Goal: Task Accomplishment & Management: Use online tool/utility

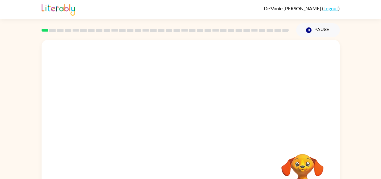
click at [189, 128] on div at bounding box center [191, 90] width 299 height 101
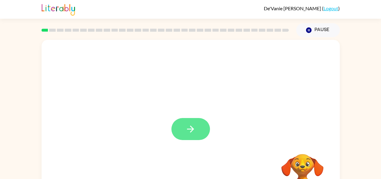
click at [195, 132] on icon "button" at bounding box center [190, 129] width 11 height 11
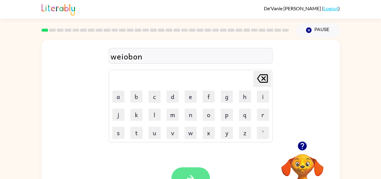
click at [188, 177] on icon "button" at bounding box center [190, 178] width 11 height 11
click at [189, 173] on div at bounding box center [191, 178] width 39 height 22
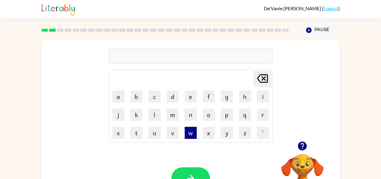
click at [187, 137] on button "w" at bounding box center [191, 133] width 12 height 12
click at [229, 118] on button "p" at bounding box center [227, 115] width 12 height 12
click at [210, 113] on button "o" at bounding box center [209, 115] width 12 height 12
click at [192, 115] on button "n" at bounding box center [191, 115] width 12 height 12
click at [174, 97] on button "d" at bounding box center [173, 96] width 12 height 12
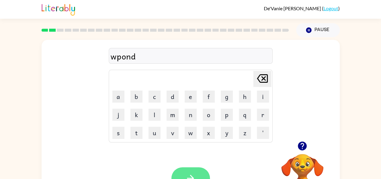
click at [192, 172] on button "button" at bounding box center [191, 178] width 39 height 22
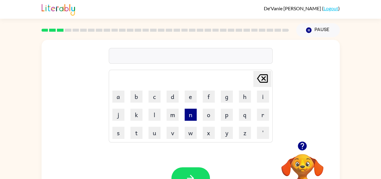
click at [189, 115] on button "n" at bounding box center [191, 115] width 12 height 12
click at [212, 113] on button "o" at bounding box center [209, 115] width 12 height 12
click at [262, 79] on icon at bounding box center [262, 78] width 11 height 8
click at [262, 78] on icon "[PERSON_NAME] last character input" at bounding box center [262, 78] width 14 height 14
click at [207, 113] on button "o" at bounding box center [209, 115] width 12 height 12
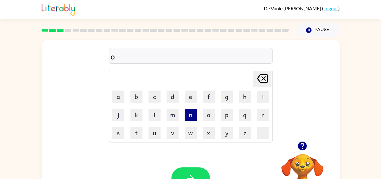
click at [194, 116] on button "n" at bounding box center [191, 115] width 12 height 12
click at [261, 111] on button "r" at bounding box center [263, 115] width 12 height 12
click at [191, 97] on button "e" at bounding box center [191, 96] width 12 height 12
click at [266, 79] on icon "[PERSON_NAME] last character input" at bounding box center [262, 78] width 14 height 14
click at [119, 93] on button "a" at bounding box center [118, 96] width 12 height 12
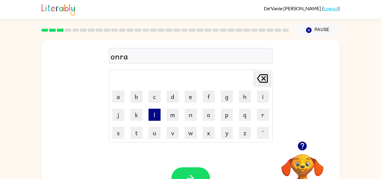
click at [153, 115] on button "l" at bounding box center [155, 115] width 12 height 12
click at [190, 98] on button "e" at bounding box center [191, 96] width 12 height 12
click at [198, 176] on button "button" at bounding box center [191, 178] width 39 height 22
click at [209, 114] on button "o" at bounding box center [209, 115] width 12 height 12
click at [193, 116] on button "n" at bounding box center [191, 115] width 12 height 12
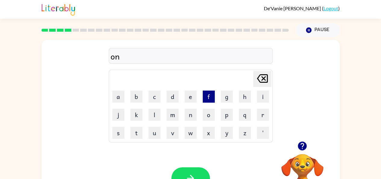
click at [211, 98] on button "f" at bounding box center [209, 96] width 12 height 12
click at [211, 116] on button "o" at bounding box center [209, 115] width 12 height 12
click at [154, 113] on button "l" at bounding box center [155, 115] width 12 height 12
click at [186, 173] on icon "button" at bounding box center [190, 178] width 11 height 11
click at [228, 114] on button "p" at bounding box center [227, 115] width 12 height 12
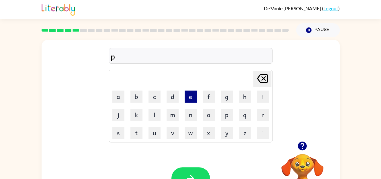
click at [191, 96] on button "e" at bounding box center [191, 96] width 12 height 12
type button "e"
click at [193, 171] on button "button" at bounding box center [191, 178] width 39 height 22
click at [224, 111] on button "p" at bounding box center [227, 115] width 12 height 12
click at [118, 132] on button "s" at bounding box center [118, 133] width 12 height 12
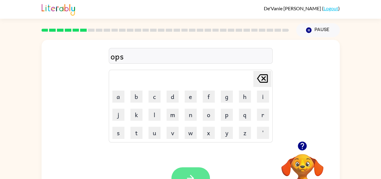
click at [189, 171] on button "button" at bounding box center [191, 178] width 39 height 22
click at [156, 96] on button "c" at bounding box center [155, 96] width 12 height 12
click at [208, 112] on button "o" at bounding box center [209, 115] width 12 height 12
click at [207, 96] on button "f" at bounding box center [209, 96] width 12 height 12
click at [265, 99] on button "i" at bounding box center [263, 96] width 12 height 12
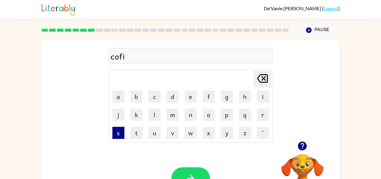
click at [119, 133] on button "s" at bounding box center [118, 133] width 12 height 12
click at [241, 92] on button "h" at bounding box center [245, 96] width 12 height 12
click at [197, 173] on button "button" at bounding box center [191, 178] width 39 height 22
click at [182, 176] on button "button" at bounding box center [191, 178] width 39 height 22
click at [224, 117] on button "p" at bounding box center [227, 115] width 12 height 12
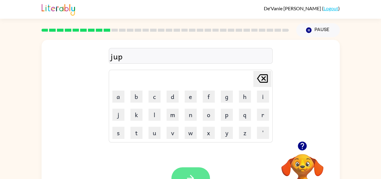
click at [195, 170] on button "button" at bounding box center [191, 178] width 39 height 22
click at [195, 173] on icon "button" at bounding box center [190, 178] width 11 height 11
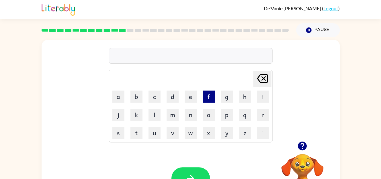
click at [209, 96] on button "f" at bounding box center [209, 96] width 12 height 12
click at [122, 95] on button "a" at bounding box center [118, 96] width 12 height 12
type button "a"
click at [261, 84] on icon "[PERSON_NAME] last character input" at bounding box center [262, 78] width 14 height 14
click at [268, 80] on icon "[PERSON_NAME] last character input" at bounding box center [262, 78] width 14 height 14
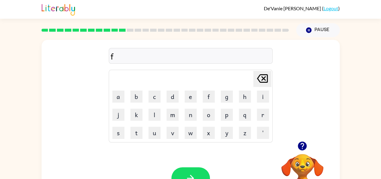
type button "delete"
click at [136, 137] on button "t" at bounding box center [137, 133] width 12 height 12
click at [196, 172] on button "button" at bounding box center [191, 178] width 39 height 22
click at [118, 113] on button "j" at bounding box center [118, 115] width 12 height 12
click at [120, 96] on button "a" at bounding box center [118, 96] width 12 height 12
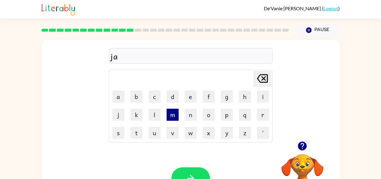
click at [174, 112] on button "m" at bounding box center [173, 115] width 12 height 12
click at [190, 172] on button "button" at bounding box center [191, 178] width 39 height 22
click at [185, 171] on button "button" at bounding box center [191, 178] width 39 height 22
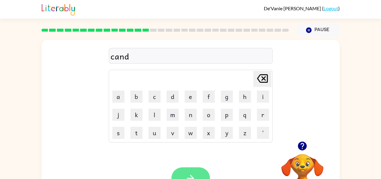
click at [193, 171] on button "button" at bounding box center [191, 178] width 39 height 22
click at [263, 78] on icon at bounding box center [262, 78] width 11 height 8
type button "delete"
click at [178, 97] on button "d" at bounding box center [173, 96] width 12 height 12
click at [261, 80] on icon "[PERSON_NAME] last character input" at bounding box center [262, 78] width 14 height 14
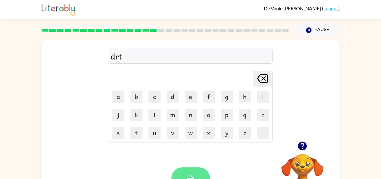
click at [191, 171] on button "button" at bounding box center [191, 178] width 39 height 22
click at [195, 172] on button "button" at bounding box center [191, 178] width 39 height 22
click at [178, 172] on button "button" at bounding box center [191, 178] width 39 height 22
click at [190, 177] on icon "button" at bounding box center [190, 178] width 11 height 11
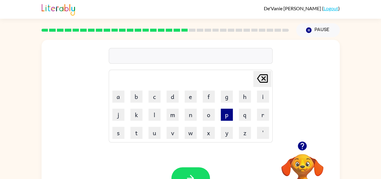
click at [225, 116] on button "p" at bounding box center [227, 115] width 12 height 12
type button "p"
click at [196, 171] on button "button" at bounding box center [191, 178] width 39 height 22
click at [194, 169] on button "button" at bounding box center [191, 178] width 39 height 22
click at [233, 118] on button "p" at bounding box center [227, 115] width 12 height 12
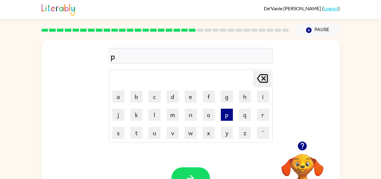
type button "p"
click at [187, 177] on icon "button" at bounding box center [190, 178] width 11 height 11
click at [227, 119] on button "p" at bounding box center [227, 115] width 12 height 12
type button "p"
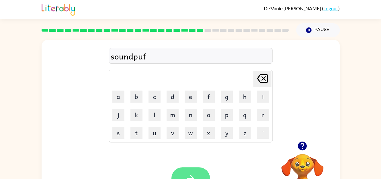
click at [191, 173] on icon "button" at bounding box center [190, 178] width 11 height 11
click at [197, 173] on button "button" at bounding box center [191, 178] width 39 height 22
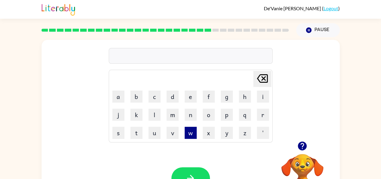
click at [193, 131] on button "w" at bounding box center [191, 133] width 12 height 12
click at [123, 100] on button "a" at bounding box center [118, 96] width 12 height 12
click at [135, 114] on button "k" at bounding box center [137, 115] width 12 height 12
click at [190, 171] on button "button" at bounding box center [191, 178] width 39 height 22
click at [193, 171] on button "button" at bounding box center [191, 178] width 39 height 22
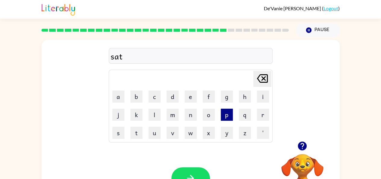
click at [225, 118] on button "p" at bounding box center [227, 115] width 12 height 12
click at [193, 171] on button "button" at bounding box center [191, 178] width 39 height 22
click at [135, 110] on button "k" at bounding box center [137, 115] width 12 height 12
click at [264, 95] on button "i" at bounding box center [263, 96] width 12 height 12
click at [118, 133] on button "s" at bounding box center [118, 133] width 12 height 12
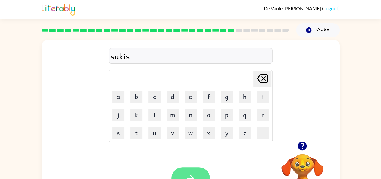
click at [187, 174] on icon "button" at bounding box center [190, 178] width 11 height 11
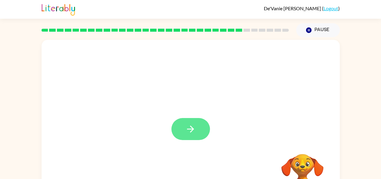
click at [192, 128] on icon "button" at bounding box center [190, 129] width 11 height 11
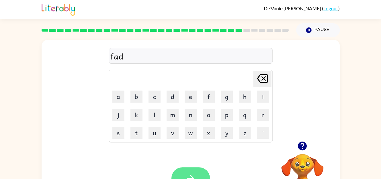
click at [193, 173] on icon "button" at bounding box center [190, 178] width 11 height 11
click at [190, 174] on icon "button" at bounding box center [190, 178] width 11 height 11
click at [229, 115] on button "p" at bounding box center [227, 115] width 12 height 12
click at [190, 173] on icon "button" at bounding box center [190, 178] width 11 height 11
click at [191, 176] on icon "button" at bounding box center [190, 178] width 7 height 7
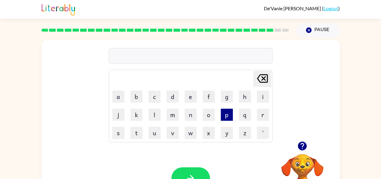
click at [229, 114] on button "p" at bounding box center [227, 115] width 12 height 12
click at [118, 98] on button "a" at bounding box center [118, 96] width 12 height 12
type button "a"
click at [185, 174] on icon "button" at bounding box center [190, 178] width 11 height 11
click at [228, 115] on button "p" at bounding box center [227, 115] width 12 height 12
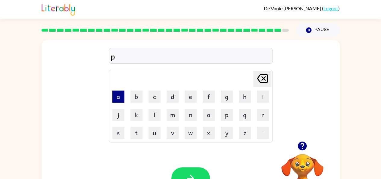
click at [123, 96] on button "a" at bounding box center [118, 96] width 12 height 12
click at [157, 93] on button "c" at bounding box center [155, 96] width 12 height 12
click at [242, 97] on button "h" at bounding box center [245, 96] width 12 height 12
click at [189, 169] on button "button" at bounding box center [191, 178] width 39 height 22
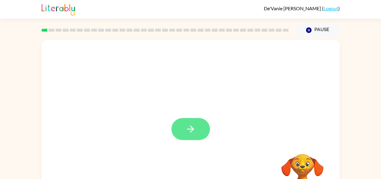
click at [198, 125] on button "button" at bounding box center [191, 129] width 39 height 22
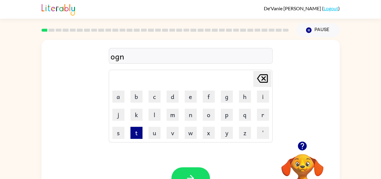
click at [136, 133] on button "t" at bounding box center [137, 133] width 12 height 12
click at [204, 172] on button "button" at bounding box center [191, 178] width 39 height 22
click at [172, 95] on button "d" at bounding box center [173, 96] width 12 height 12
click at [191, 98] on button "e" at bounding box center [191, 96] width 12 height 12
click at [118, 130] on button "s" at bounding box center [118, 133] width 12 height 12
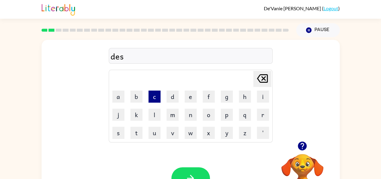
click at [156, 100] on button "c" at bounding box center [155, 96] width 12 height 12
click at [206, 109] on button "o" at bounding box center [209, 115] width 12 height 12
click at [207, 99] on button "f" at bounding box center [209, 96] width 12 height 12
click at [194, 167] on button "button" at bounding box center [191, 178] width 39 height 22
click at [118, 94] on button "a" at bounding box center [118, 96] width 12 height 12
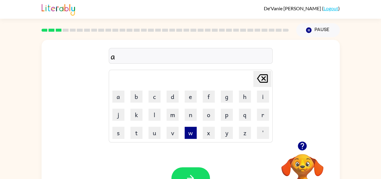
click at [194, 132] on button "w" at bounding box center [191, 133] width 12 height 12
click at [157, 94] on button "c" at bounding box center [155, 96] width 12 height 12
click at [191, 169] on button "button" at bounding box center [191, 178] width 39 height 22
click at [189, 100] on button "e" at bounding box center [191, 96] width 12 height 12
click at [223, 96] on button "g" at bounding box center [227, 96] width 12 height 12
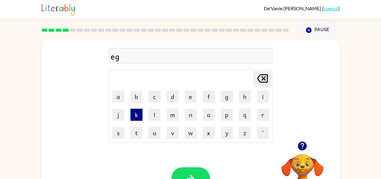
click at [136, 112] on button "k" at bounding box center [137, 115] width 12 height 12
click at [135, 130] on button "t" at bounding box center [137, 133] width 12 height 12
click at [185, 170] on button "button" at bounding box center [191, 178] width 39 height 22
click at [262, 96] on button "i" at bounding box center [263, 96] width 12 height 12
click at [120, 134] on button "s" at bounding box center [118, 133] width 12 height 12
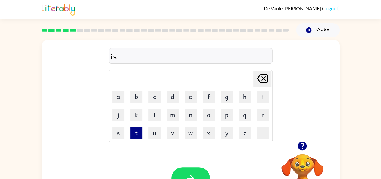
click at [139, 129] on button "t" at bounding box center [137, 133] width 12 height 12
click at [177, 170] on button "button" at bounding box center [191, 178] width 39 height 22
click at [155, 89] on td "c" at bounding box center [154, 96] width 17 height 17
click at [156, 94] on button "c" at bounding box center [155, 96] width 12 height 12
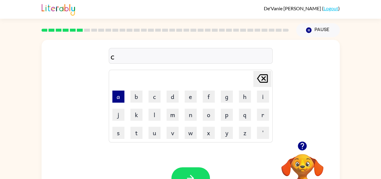
click at [122, 92] on button "a" at bounding box center [118, 96] width 12 height 12
click at [229, 138] on button "y" at bounding box center [227, 133] width 12 height 12
click at [136, 137] on button "t" at bounding box center [137, 133] width 12 height 12
click at [201, 173] on button "button" at bounding box center [191, 178] width 39 height 22
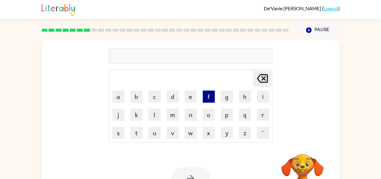
click at [209, 95] on button "f" at bounding box center [209, 96] width 12 height 12
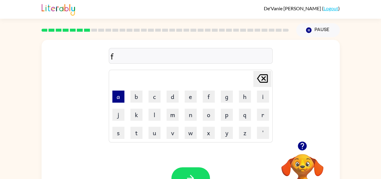
click at [115, 95] on button "a" at bounding box center [118, 96] width 12 height 12
click at [138, 137] on button "t" at bounding box center [137, 133] width 12 height 12
click at [268, 74] on icon "[PERSON_NAME] last character input" at bounding box center [262, 78] width 14 height 14
click at [261, 76] on icon "[PERSON_NAME] last character input" at bounding box center [262, 78] width 14 height 14
click at [190, 97] on button "e" at bounding box center [191, 96] width 12 height 12
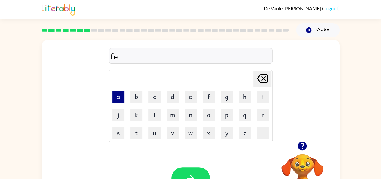
click at [120, 92] on button "a" at bounding box center [118, 96] width 12 height 12
click at [138, 131] on button "t" at bounding box center [137, 133] width 12 height 12
click at [193, 176] on icon "button" at bounding box center [190, 178] width 11 height 11
click at [153, 96] on button "c" at bounding box center [155, 96] width 12 height 12
click at [123, 93] on button "a" at bounding box center [118, 96] width 12 height 12
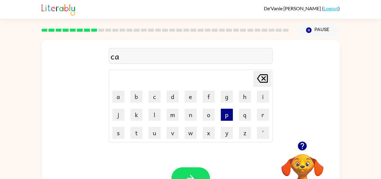
click at [225, 114] on button "p" at bounding box center [227, 115] width 12 height 12
click at [264, 85] on icon "[PERSON_NAME] last character input" at bounding box center [262, 78] width 14 height 14
click at [264, 84] on icon "[PERSON_NAME] last character input" at bounding box center [262, 78] width 14 height 14
click at [120, 98] on button "a" at bounding box center [118, 96] width 12 height 12
click at [263, 99] on button "i" at bounding box center [263, 96] width 12 height 12
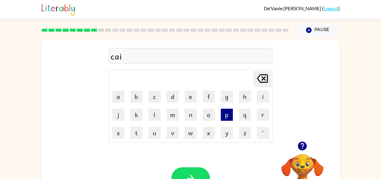
click at [224, 111] on button "p" at bounding box center [227, 115] width 12 height 12
click at [196, 173] on icon "button" at bounding box center [190, 178] width 11 height 11
click at [121, 135] on button "s" at bounding box center [118, 133] width 12 height 12
click at [207, 116] on button "o" at bounding box center [209, 115] width 12 height 12
click at [264, 79] on icon at bounding box center [262, 78] width 11 height 8
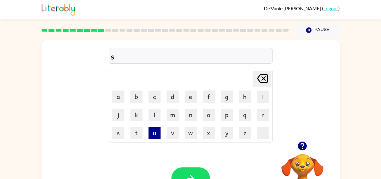
click at [154, 135] on button "u" at bounding box center [155, 133] width 12 height 12
click at [215, 113] on td "o" at bounding box center [208, 114] width 17 height 17
click at [210, 114] on button "o" at bounding box center [209, 115] width 12 height 12
click at [157, 114] on button "l" at bounding box center [155, 115] width 12 height 12
click at [184, 172] on button "button" at bounding box center [191, 178] width 39 height 22
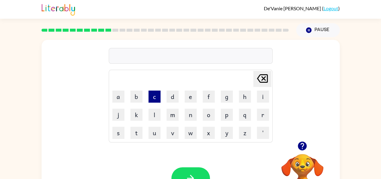
click at [157, 93] on button "c" at bounding box center [155, 96] width 12 height 12
click at [120, 92] on button "a" at bounding box center [118, 96] width 12 height 12
click at [228, 115] on button "p" at bounding box center [227, 115] width 12 height 12
click at [265, 80] on icon at bounding box center [262, 78] width 11 height 8
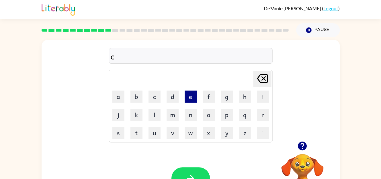
click at [191, 98] on button "e" at bounding box center [191, 96] width 12 height 12
click at [226, 116] on button "p" at bounding box center [227, 115] width 12 height 12
click at [196, 170] on button "button" at bounding box center [191, 178] width 39 height 22
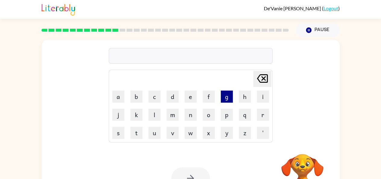
click at [226, 93] on button "g" at bounding box center [227, 96] width 12 height 12
click at [189, 91] on button "e" at bounding box center [191, 96] width 12 height 12
click at [228, 101] on button "g" at bounding box center [227, 96] width 12 height 12
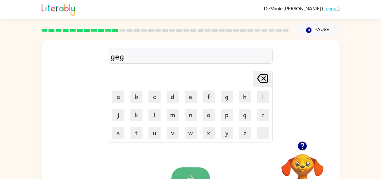
click at [198, 172] on button "button" at bounding box center [191, 178] width 39 height 22
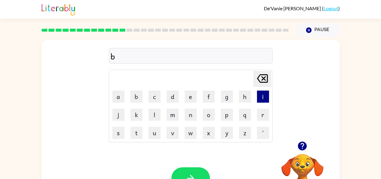
click at [261, 90] on button "i" at bounding box center [263, 96] width 12 height 12
click at [141, 132] on button "t" at bounding box center [137, 133] width 12 height 12
click at [197, 171] on button "button" at bounding box center [191, 178] width 39 height 22
click at [138, 101] on button "b" at bounding box center [137, 96] width 12 height 12
click at [262, 99] on button "i" at bounding box center [263, 96] width 12 height 12
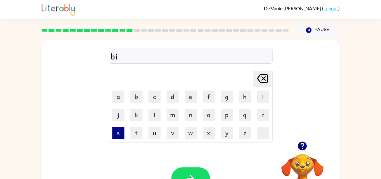
click at [115, 131] on button "s" at bounding box center [118, 133] width 12 height 12
type button "s"
click at [200, 173] on button "button" at bounding box center [191, 178] width 39 height 22
click at [150, 99] on button "c" at bounding box center [155, 96] width 12 height 12
click at [208, 109] on button "o" at bounding box center [209, 115] width 12 height 12
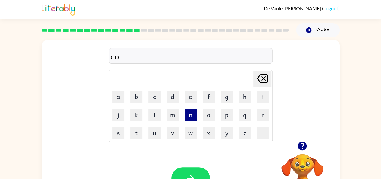
click at [196, 119] on button "n" at bounding box center [191, 115] width 12 height 12
click at [191, 174] on icon "button" at bounding box center [190, 178] width 11 height 11
click at [197, 176] on button "button" at bounding box center [191, 178] width 39 height 22
click at [172, 99] on button "d" at bounding box center [173, 96] width 12 height 12
click at [189, 97] on button "e" at bounding box center [191, 96] width 12 height 12
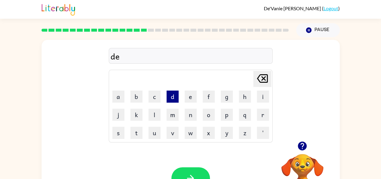
click at [172, 93] on button "d" at bounding box center [173, 96] width 12 height 12
click at [195, 171] on button "button" at bounding box center [191, 178] width 39 height 22
click at [138, 115] on button "k" at bounding box center [137, 115] width 12 height 12
click at [262, 92] on button "i" at bounding box center [263, 96] width 12 height 12
drag, startPoint x: 262, startPoint y: 92, endPoint x: 118, endPoint y: 98, distance: 144.3
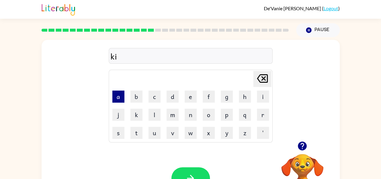
click at [118, 98] on tr "a b c d e f g h i" at bounding box center [191, 96] width 162 height 17
click at [118, 98] on button "a" at bounding box center [118, 96] width 12 height 12
click at [133, 114] on button "k" at bounding box center [137, 115] width 12 height 12
click at [172, 172] on div at bounding box center [191, 178] width 39 height 22
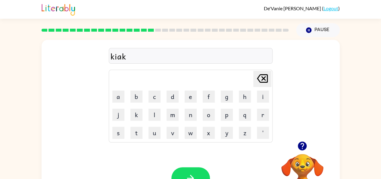
click at [172, 172] on div at bounding box center [191, 178] width 39 height 22
click at [177, 173] on button "button" at bounding box center [191, 178] width 39 height 22
click at [228, 119] on button "p" at bounding box center [227, 115] width 12 height 12
click at [195, 172] on button "button" at bounding box center [191, 178] width 39 height 22
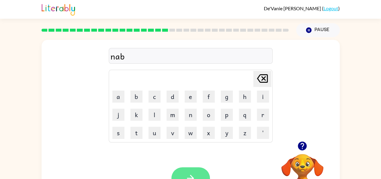
click at [201, 173] on button "button" at bounding box center [191, 178] width 39 height 22
click at [227, 116] on button "p" at bounding box center [227, 115] width 12 height 12
type button "p"
click at [172, 173] on div at bounding box center [191, 178] width 39 height 22
click at [195, 177] on icon "button" at bounding box center [190, 178] width 11 height 11
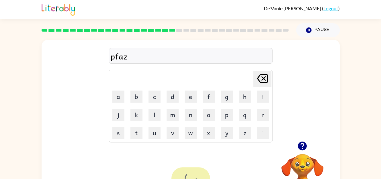
click at [195, 171] on div at bounding box center [191, 178] width 39 height 22
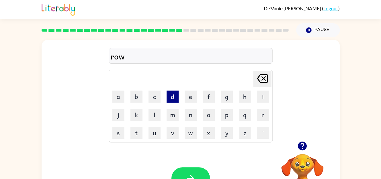
click at [174, 93] on button "d" at bounding box center [173, 96] width 12 height 12
click at [199, 177] on button "button" at bounding box center [191, 178] width 39 height 22
click at [139, 137] on button "t" at bounding box center [137, 133] width 12 height 12
click at [154, 135] on button "u" at bounding box center [155, 133] width 12 height 12
click at [176, 112] on button "m" at bounding box center [173, 115] width 12 height 12
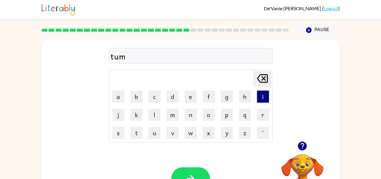
click at [267, 101] on button "i" at bounding box center [263, 96] width 12 height 12
click at [137, 135] on button "t" at bounding box center [137, 133] width 12 height 12
click at [196, 171] on button "button" at bounding box center [191, 178] width 39 height 22
click at [169, 92] on button "d" at bounding box center [173, 96] width 12 height 12
type button "d"
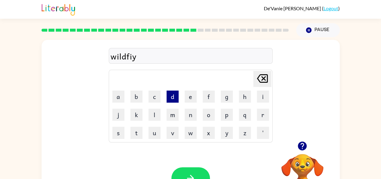
click at [172, 92] on button "d" at bounding box center [173, 96] width 12 height 12
click at [262, 78] on icon "[PERSON_NAME] last character input" at bounding box center [262, 78] width 14 height 14
click at [186, 170] on button "button" at bounding box center [191, 178] width 39 height 22
click at [186, 129] on button "w" at bounding box center [191, 133] width 12 height 12
click at [207, 113] on button "o" at bounding box center [209, 115] width 12 height 12
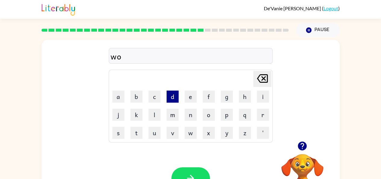
click at [173, 96] on button "d" at bounding box center [173, 96] width 12 height 12
click at [187, 168] on button "button" at bounding box center [191, 178] width 39 height 22
click at [225, 112] on button "p" at bounding box center [227, 115] width 12 height 12
type button "p"
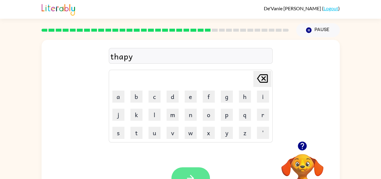
click at [180, 170] on button "button" at bounding box center [191, 178] width 39 height 22
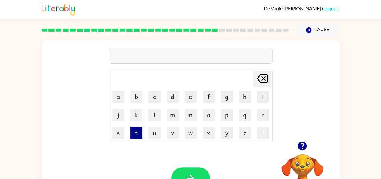
click at [136, 136] on button "t" at bounding box center [137, 133] width 12 height 12
type button "t"
click at [226, 119] on button "p" at bounding box center [227, 115] width 12 height 12
click at [190, 171] on button "button" at bounding box center [191, 178] width 39 height 22
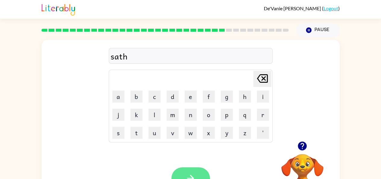
click at [195, 168] on button "button" at bounding box center [191, 178] width 39 height 22
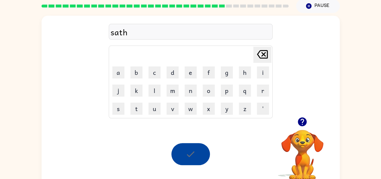
scroll to position [25, 0]
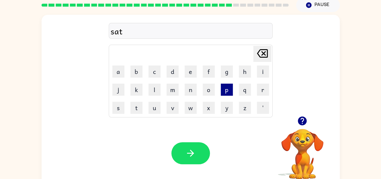
click at [228, 89] on button "p" at bounding box center [227, 90] width 12 height 12
click at [192, 71] on button "e" at bounding box center [191, 71] width 12 height 12
click at [177, 69] on button "d" at bounding box center [173, 71] width 12 height 12
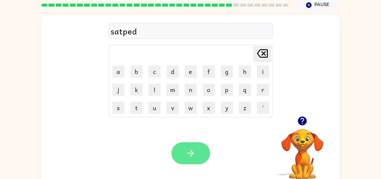
click at [186, 151] on icon "button" at bounding box center [190, 153] width 11 height 11
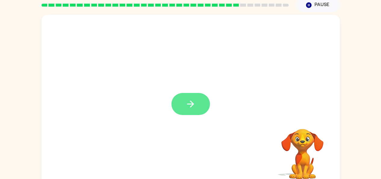
click at [198, 104] on button "button" at bounding box center [191, 104] width 39 height 22
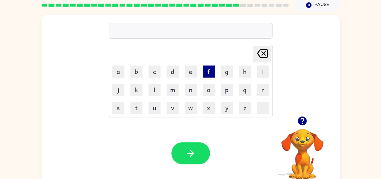
click at [208, 75] on button "f" at bounding box center [209, 71] width 12 height 12
click at [150, 87] on button "l" at bounding box center [155, 90] width 12 height 12
click at [113, 72] on button "a" at bounding box center [118, 71] width 12 height 12
click at [176, 67] on button "d" at bounding box center [173, 71] width 12 height 12
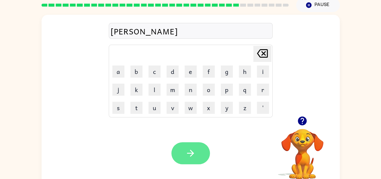
click at [191, 151] on icon "button" at bounding box center [190, 153] width 11 height 11
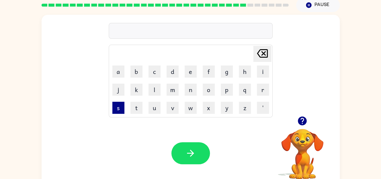
click at [116, 104] on button "s" at bounding box center [118, 108] width 12 height 12
click at [227, 91] on button "p" at bounding box center [227, 90] width 12 height 12
click at [265, 92] on button "r" at bounding box center [263, 90] width 12 height 12
click at [167, 71] on button "d" at bounding box center [173, 71] width 12 height 12
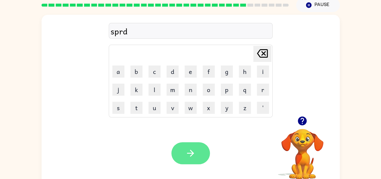
click at [184, 154] on button "button" at bounding box center [191, 153] width 39 height 22
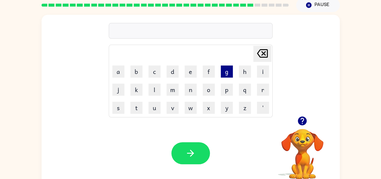
click at [230, 72] on button "g" at bounding box center [227, 71] width 12 height 12
click at [119, 72] on button "a" at bounding box center [118, 71] width 12 height 12
click at [208, 74] on button "f" at bounding box center [209, 71] width 12 height 12
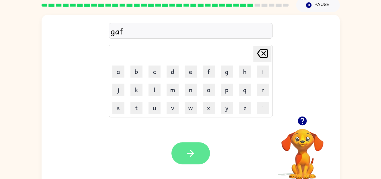
click at [195, 150] on icon "button" at bounding box center [190, 153] width 11 height 11
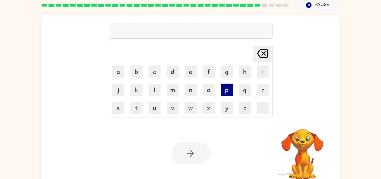
click at [230, 89] on button "p" at bounding box center [227, 90] width 12 height 12
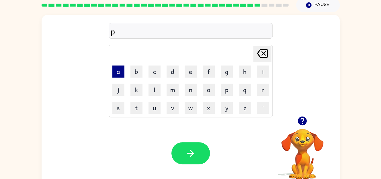
click at [122, 71] on button "a" at bounding box center [118, 71] width 12 height 12
click at [156, 71] on button "c" at bounding box center [155, 71] width 12 height 12
click at [137, 90] on button "k" at bounding box center [137, 90] width 12 height 12
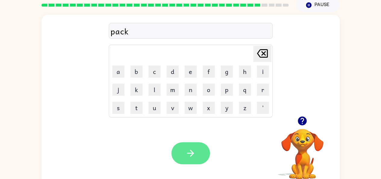
click at [184, 157] on button "button" at bounding box center [191, 153] width 39 height 22
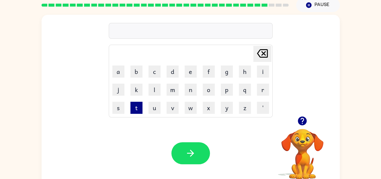
click at [139, 109] on button "t" at bounding box center [137, 108] width 12 height 12
click at [120, 70] on button "a" at bounding box center [118, 71] width 12 height 12
click at [228, 70] on button "g" at bounding box center [227, 71] width 12 height 12
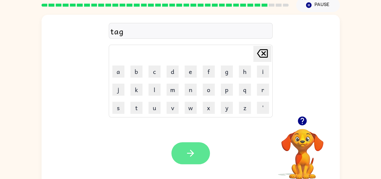
click at [189, 148] on icon "button" at bounding box center [190, 153] width 11 height 11
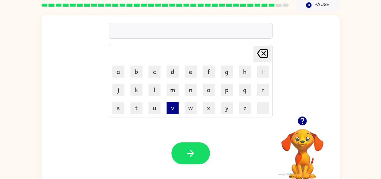
click at [173, 111] on button "v" at bounding box center [173, 108] width 12 height 12
click at [118, 75] on button "a" at bounding box center [118, 71] width 12 height 12
click at [173, 84] on button "m" at bounding box center [173, 90] width 12 height 12
click at [227, 89] on button "p" at bounding box center [227, 90] width 12 height 12
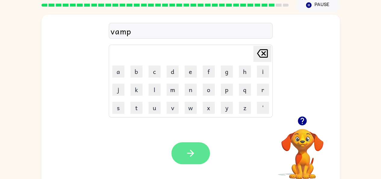
click at [189, 156] on icon "button" at bounding box center [190, 153] width 11 height 11
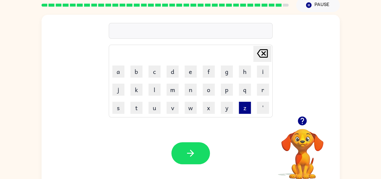
click at [246, 111] on button "z" at bounding box center [245, 108] width 12 height 12
click at [114, 73] on button "a" at bounding box center [118, 71] width 12 height 12
click at [222, 91] on button "p" at bounding box center [227, 90] width 12 height 12
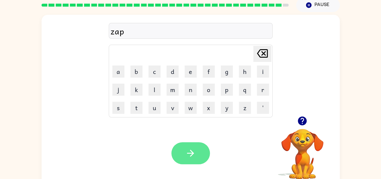
click at [192, 149] on icon "button" at bounding box center [190, 153] width 11 height 11
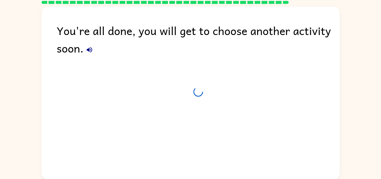
scroll to position [20, 0]
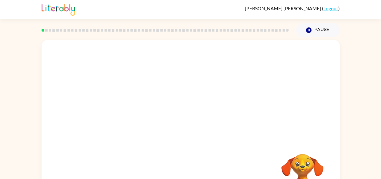
click at [1, 107] on div "Your browser must support playing .mp4 files to use Literably. Please try using…" at bounding box center [190, 124] width 381 height 175
click at [169, 94] on div at bounding box center [191, 90] width 299 height 101
click at [213, 160] on div "Your browser must support playing .mp4 files to use Literably. Please try using…" at bounding box center [191, 126] width 299 height 172
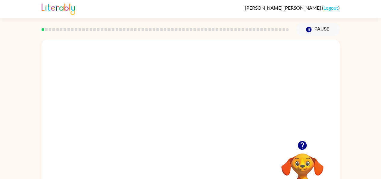
scroll to position [12, 0]
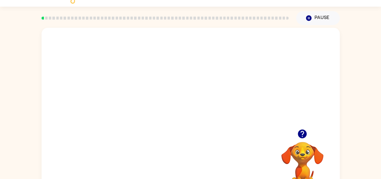
click at [30, 83] on div "Your browser must support playing .mp4 files to use Literably. Please try using…" at bounding box center [190, 112] width 381 height 175
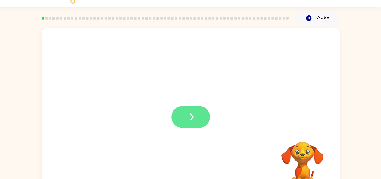
click at [183, 116] on button "button" at bounding box center [191, 117] width 39 height 22
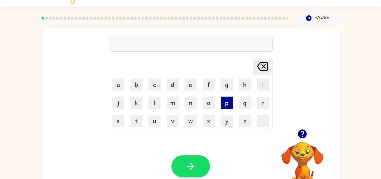
click at [223, 108] on button "p" at bounding box center [227, 103] width 12 height 12
click at [269, 79] on td "i" at bounding box center [263, 84] width 17 height 17
click at [265, 67] on icon at bounding box center [262, 66] width 11 height 8
click at [142, 120] on button "t" at bounding box center [137, 121] width 12 height 12
click at [259, 102] on button "r" at bounding box center [263, 103] width 12 height 12
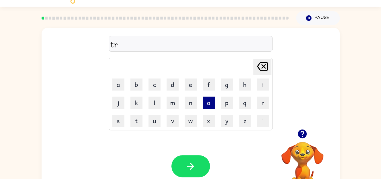
click at [209, 100] on button "o" at bounding box center [209, 103] width 12 height 12
click at [138, 120] on button "t" at bounding box center [137, 121] width 12 height 12
click at [264, 69] on icon at bounding box center [262, 66] width 11 height 8
click at [166, 81] on td "d" at bounding box center [172, 84] width 17 height 17
click at [166, 80] on td "d" at bounding box center [172, 84] width 17 height 17
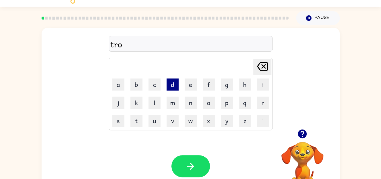
click at [172, 87] on button "d" at bounding box center [173, 84] width 12 height 12
click at [263, 64] on icon "[PERSON_NAME] last character input" at bounding box center [262, 66] width 14 height 14
click at [305, 132] on icon "button" at bounding box center [302, 133] width 9 height 9
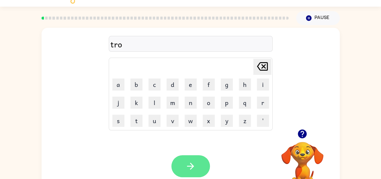
click at [182, 159] on button "button" at bounding box center [191, 166] width 39 height 22
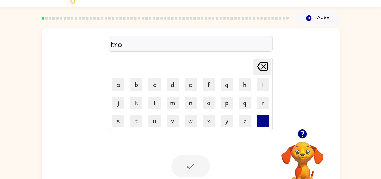
click at [262, 122] on button "'" at bounding box center [263, 121] width 12 height 12
drag, startPoint x: 262, startPoint y: 122, endPoint x: 233, endPoint y: 81, distance: 50.3
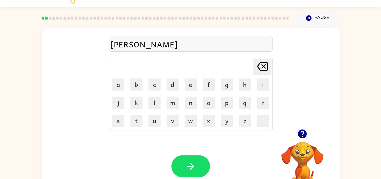
click at [268, 63] on icon "[PERSON_NAME] last character input" at bounding box center [262, 66] width 14 height 14
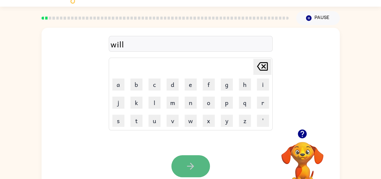
click at [207, 162] on button "button" at bounding box center [191, 166] width 39 height 22
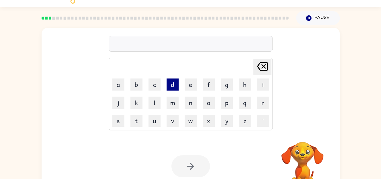
click at [172, 84] on button "d" at bounding box center [173, 84] width 12 height 12
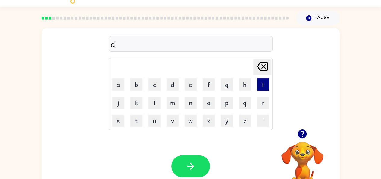
click at [261, 88] on button "i" at bounding box center [263, 84] width 12 height 12
click at [108, 125] on div "di Delete Delete last character input a b c d e f g h i j k l m n o p q r s t u…" at bounding box center [191, 78] width 299 height 101
click at [118, 120] on button "s" at bounding box center [118, 121] width 12 height 12
click at [177, 122] on button "v" at bounding box center [173, 121] width 12 height 12
click at [120, 85] on button "a" at bounding box center [118, 84] width 12 height 12
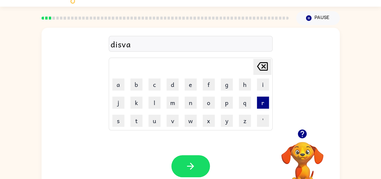
click at [264, 103] on button "r" at bounding box center [263, 103] width 12 height 12
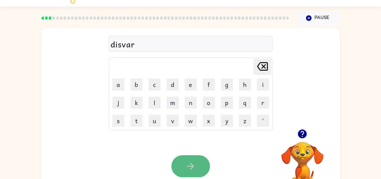
click at [191, 170] on icon "button" at bounding box center [190, 166] width 11 height 11
click at [191, 165] on icon "button" at bounding box center [190, 166] width 11 height 11
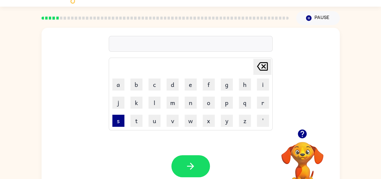
click at [119, 122] on button "s" at bounding box center [118, 121] width 12 height 12
click at [260, 103] on button "r" at bounding box center [263, 103] width 12 height 12
click at [208, 105] on button "o" at bounding box center [209, 103] width 12 height 12
click at [224, 105] on button "p" at bounding box center [227, 103] width 12 height 12
click at [259, 69] on icon "[PERSON_NAME] last character input" at bounding box center [262, 66] width 14 height 14
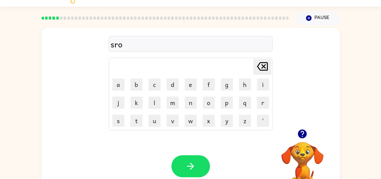
click at [258, 68] on icon at bounding box center [262, 66] width 11 height 8
click at [258, 67] on icon at bounding box center [262, 66] width 11 height 8
click at [229, 103] on button "p" at bounding box center [227, 103] width 12 height 12
click at [209, 102] on button "o" at bounding box center [209, 103] width 12 height 12
click at [221, 103] on button "p" at bounding box center [227, 103] width 12 height 12
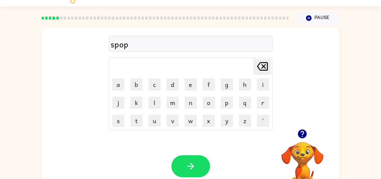
drag, startPoint x: 199, startPoint y: 158, endPoint x: 185, endPoint y: 169, distance: 17.6
click at [185, 169] on button "button" at bounding box center [191, 166] width 39 height 22
click at [177, 105] on button "m" at bounding box center [173, 103] width 12 height 12
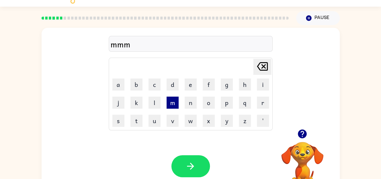
drag, startPoint x: 177, startPoint y: 105, endPoint x: 178, endPoint y: 108, distance: 3.5
click at [178, 108] on button "m" at bounding box center [173, 103] width 12 height 12
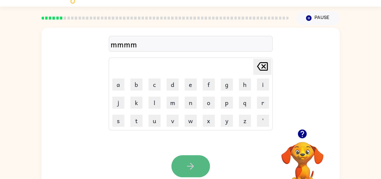
click at [193, 155] on button "button" at bounding box center [191, 166] width 39 height 22
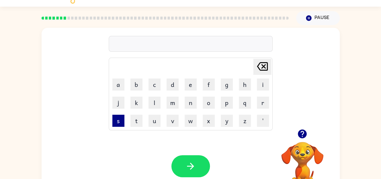
click at [117, 123] on button "s" at bounding box center [118, 121] width 12 height 12
click at [154, 87] on button "c" at bounding box center [155, 84] width 12 height 12
click at [262, 99] on button "r" at bounding box center [263, 103] width 12 height 12
click at [188, 84] on button "e" at bounding box center [191, 84] width 12 height 12
click at [192, 105] on button "n" at bounding box center [191, 103] width 12 height 12
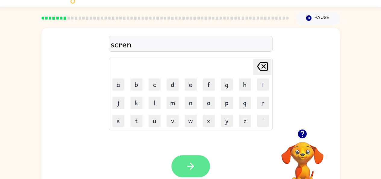
click at [203, 165] on button "button" at bounding box center [191, 166] width 39 height 22
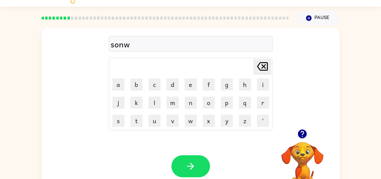
click at [257, 68] on icon "[PERSON_NAME] last character input" at bounding box center [262, 66] width 14 height 14
click at [258, 69] on icon "[PERSON_NAME] last character input" at bounding box center [262, 66] width 14 height 14
type button "delete"
drag, startPoint x: 256, startPoint y: 69, endPoint x: 210, endPoint y: 58, distance: 47.6
click at [210, 59] on td "[PERSON_NAME] last character input" at bounding box center [191, 67] width 162 height 17
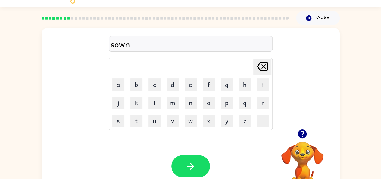
click at [263, 64] on icon "[PERSON_NAME] last character input" at bounding box center [262, 66] width 14 height 14
click at [259, 61] on icon "[PERSON_NAME] last character input" at bounding box center [262, 66] width 14 height 14
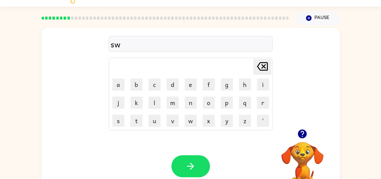
click at [259, 61] on icon "[PERSON_NAME] last character input" at bounding box center [262, 66] width 14 height 14
click at [272, 65] on table "[PERSON_NAME] last character input a b c d e f g h i j k l m n o p q r s t u v …" at bounding box center [190, 94] width 163 height 72
click at [261, 63] on icon "[PERSON_NAME] last character input" at bounding box center [262, 66] width 14 height 14
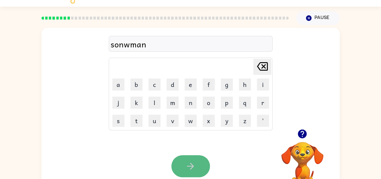
click at [190, 164] on icon "button" at bounding box center [190, 166] width 11 height 11
click at [191, 163] on icon "button" at bounding box center [190, 166] width 11 height 11
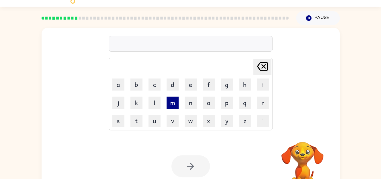
click at [168, 106] on button "m" at bounding box center [173, 103] width 12 height 12
drag, startPoint x: 168, startPoint y: 106, endPoint x: 163, endPoint y: 106, distance: 4.8
click at [163, 106] on table "[PERSON_NAME] last character input a b c d e f g h i j k l m n o p q r s t u v …" at bounding box center [190, 94] width 163 height 72
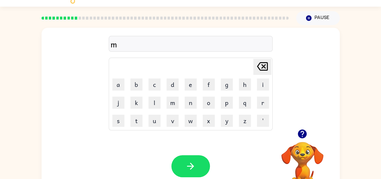
click at [267, 63] on icon at bounding box center [262, 66] width 11 height 8
drag, startPoint x: 115, startPoint y: 119, endPoint x: 71, endPoint y: 130, distance: 44.4
click at [71, 130] on div "Delete Delete last character input a b c d e f g h i j k l m n o p q r s t u v …" at bounding box center [191, 114] width 299 height 172
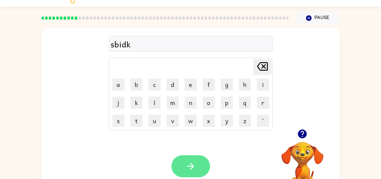
click at [200, 164] on button "button" at bounding box center [191, 166] width 39 height 22
click at [185, 163] on button "button" at bounding box center [191, 166] width 39 height 22
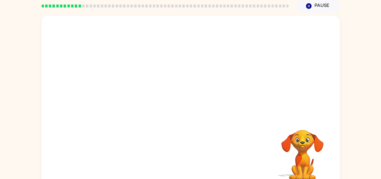
scroll to position [33, 0]
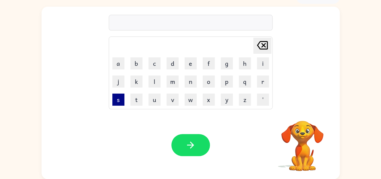
click at [120, 101] on button "s" at bounding box center [118, 99] width 12 height 12
click at [138, 81] on button "k" at bounding box center [137, 81] width 12 height 12
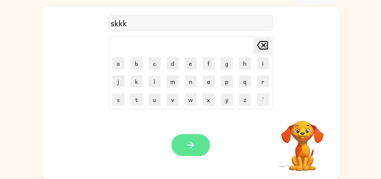
click at [189, 138] on button "button" at bounding box center [191, 145] width 39 height 22
click at [193, 153] on button "button" at bounding box center [191, 145] width 39 height 22
click at [188, 149] on icon "button" at bounding box center [190, 145] width 11 height 11
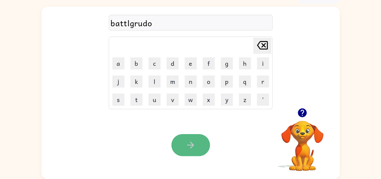
click at [190, 149] on icon "button" at bounding box center [190, 145] width 11 height 11
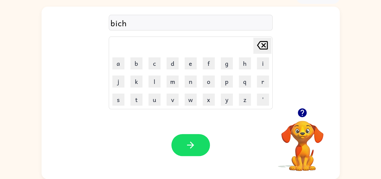
click at [259, 51] on icon "[PERSON_NAME] last character input" at bounding box center [262, 45] width 14 height 14
type button "delete"
click at [261, 46] on icon "[PERSON_NAME] last character input" at bounding box center [262, 45] width 14 height 14
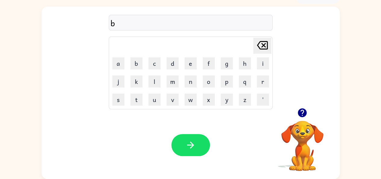
click at [40, 101] on div "b Delete Delete last character input a b c d e f g h i j k l m n o p q r s t u …" at bounding box center [190, 91] width 381 height 175
click at [49, 101] on div "b Delete Delete last character input a b c d e f g h i j k l m n o p q r s t u …" at bounding box center [191, 57] width 299 height 101
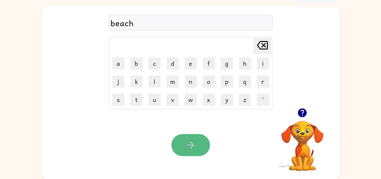
click at [194, 146] on icon "button" at bounding box center [190, 145] width 11 height 11
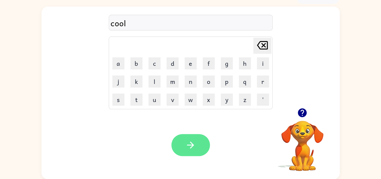
click at [197, 141] on button "button" at bounding box center [191, 145] width 39 height 22
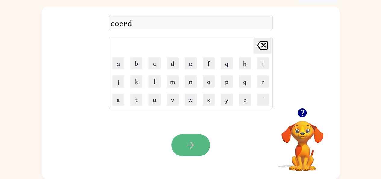
click at [195, 149] on icon "button" at bounding box center [190, 145] width 11 height 11
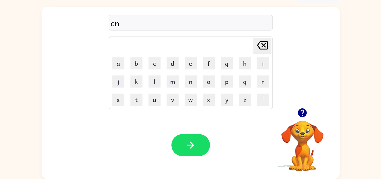
click at [258, 42] on icon "[PERSON_NAME] last character input" at bounding box center [262, 45] width 14 height 14
type button "delete"
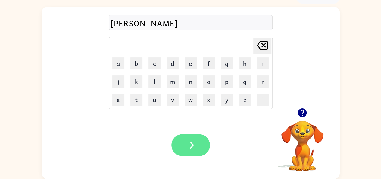
click at [191, 150] on button "button" at bounding box center [191, 145] width 39 height 22
drag, startPoint x: 191, startPoint y: 150, endPoint x: 195, endPoint y: 143, distance: 8.1
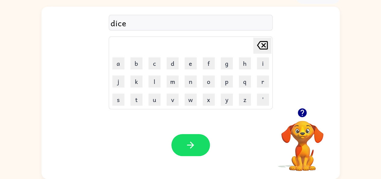
drag, startPoint x: 195, startPoint y: 143, endPoint x: 118, endPoint y: 138, distance: 77.6
click at [118, 138] on div "Your browser must support playing .mp4 files to use Literably. Please try using…" at bounding box center [191, 145] width 299 height 68
click at [179, 148] on button "button" at bounding box center [191, 145] width 39 height 22
click at [175, 66] on button "d" at bounding box center [173, 63] width 12 height 12
click at [262, 59] on button "i" at bounding box center [263, 63] width 12 height 12
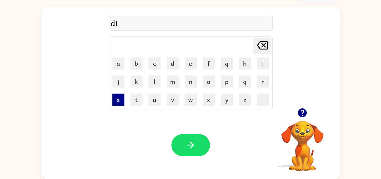
click at [122, 100] on button "s" at bounding box center [118, 99] width 12 height 12
click at [154, 69] on button "c" at bounding box center [155, 63] width 12 height 12
click at [211, 86] on button "o" at bounding box center [209, 81] width 12 height 12
click at [134, 97] on button "t" at bounding box center [137, 99] width 12 height 12
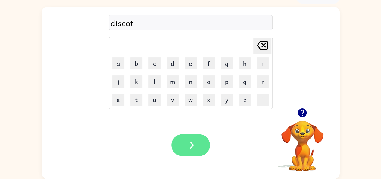
click at [191, 137] on button "button" at bounding box center [191, 145] width 39 height 22
click at [185, 150] on button "button" at bounding box center [191, 145] width 39 height 22
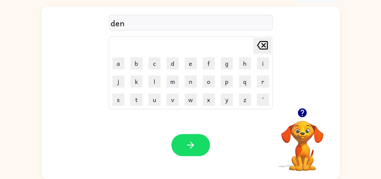
drag, startPoint x: 187, startPoint y: 151, endPoint x: 191, endPoint y: 153, distance: 4.6
click at [191, 153] on button "button" at bounding box center [191, 145] width 39 height 22
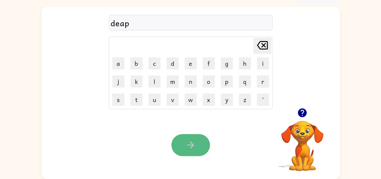
click at [187, 141] on icon "button" at bounding box center [190, 145] width 11 height 11
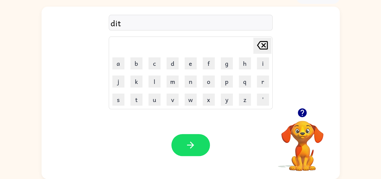
click at [265, 47] on icon at bounding box center [262, 45] width 11 height 8
type button "delete"
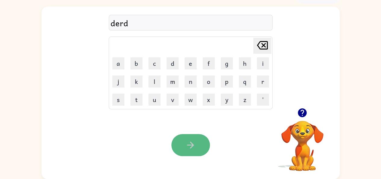
click at [189, 142] on icon "button" at bounding box center [190, 145] width 11 height 11
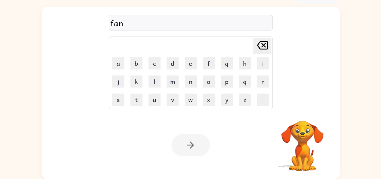
click at [190, 146] on div at bounding box center [191, 145] width 39 height 22
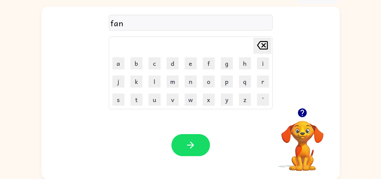
click at [190, 146] on div at bounding box center [191, 145] width 39 height 22
click at [190, 146] on icon "button" at bounding box center [190, 145] width 11 height 11
click at [300, 111] on icon "button" at bounding box center [302, 112] width 9 height 9
click at [207, 64] on button "f" at bounding box center [209, 63] width 12 height 12
click at [211, 77] on button "o" at bounding box center [209, 81] width 12 height 12
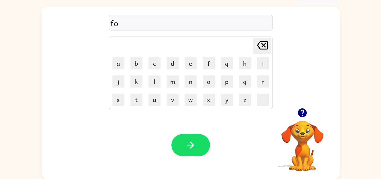
click at [258, 57] on td "i" at bounding box center [263, 63] width 17 height 17
click at [263, 62] on button "i" at bounding box center [263, 63] width 12 height 12
click at [133, 100] on button "t" at bounding box center [137, 99] width 12 height 12
click at [250, 65] on button "h" at bounding box center [245, 63] width 12 height 12
click at [272, 50] on table "[PERSON_NAME] last character input a b c d e f g h i j k l m n o p q r s t u v …" at bounding box center [190, 73] width 163 height 72
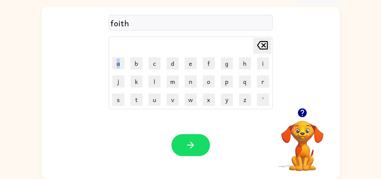
click at [272, 50] on table "[PERSON_NAME] last character input a b c d e f g h i j k l m n o p q r s t u v …" at bounding box center [190, 73] width 163 height 72
click at [267, 43] on icon at bounding box center [262, 45] width 11 height 8
click at [262, 43] on icon at bounding box center [262, 45] width 11 height 8
click at [245, 63] on button "h" at bounding box center [245, 63] width 12 height 12
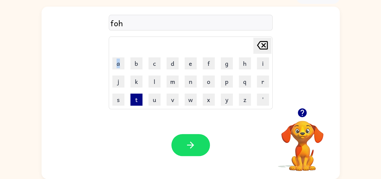
click at [136, 102] on button "t" at bounding box center [137, 99] width 12 height 12
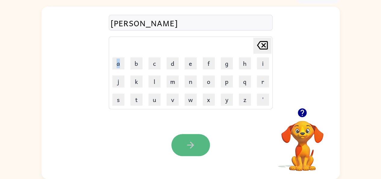
click at [205, 144] on button "button" at bounding box center [191, 145] width 39 height 22
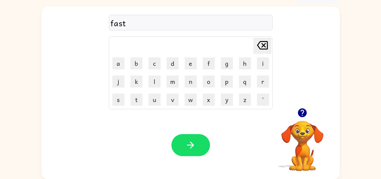
click at [216, 150] on div "Your browser must support playing .mp4 files to use Literably. Please try using…" at bounding box center [191, 145] width 299 height 68
click at [204, 150] on button "button" at bounding box center [191, 145] width 39 height 22
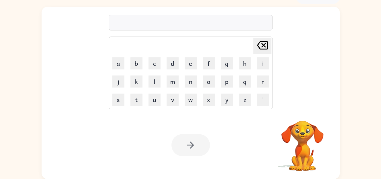
scroll to position [21, 0]
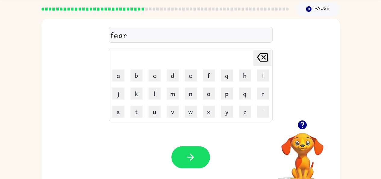
click at [204, 151] on button "button" at bounding box center [191, 157] width 39 height 22
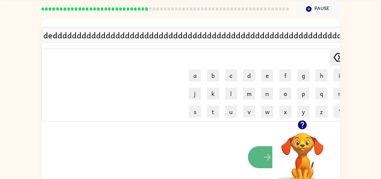
click at [268, 153] on icon "button" at bounding box center [267, 157] width 11 height 11
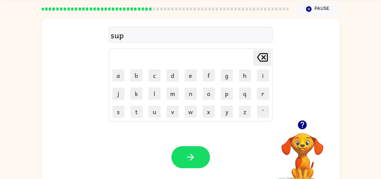
click at [264, 59] on icon at bounding box center [262, 57] width 11 height 8
click at [264, 57] on icon at bounding box center [262, 57] width 11 height 8
type button "delete"
click at [265, 55] on icon at bounding box center [262, 57] width 11 height 8
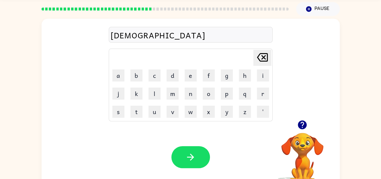
click at [264, 56] on icon at bounding box center [262, 57] width 11 height 8
click at [264, 56] on icon "[PERSON_NAME] last character input" at bounding box center [262, 57] width 14 height 14
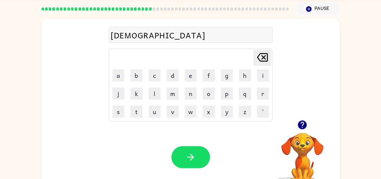
click at [264, 56] on icon "[PERSON_NAME] last character input" at bounding box center [262, 57] width 14 height 14
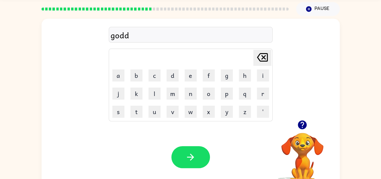
click at [264, 56] on icon "[PERSON_NAME] last character input" at bounding box center [262, 57] width 14 height 14
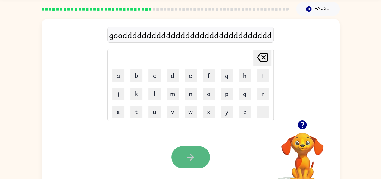
click at [193, 151] on button "button" at bounding box center [191, 157] width 39 height 22
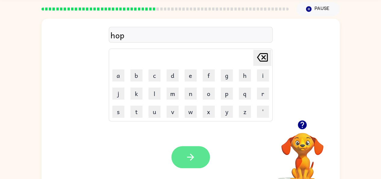
click at [186, 158] on icon "button" at bounding box center [190, 157] width 11 height 11
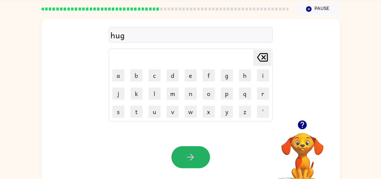
drag, startPoint x: 189, startPoint y: 155, endPoint x: 187, endPoint y: 159, distance: 4.9
click at [187, 159] on icon "button" at bounding box center [190, 157] width 11 height 11
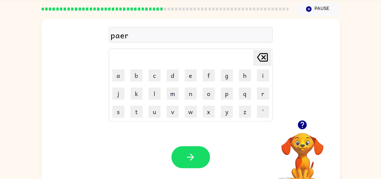
click at [270, 55] on button "[PERSON_NAME] last character input" at bounding box center [263, 58] width 18 height 16
type button "delete"
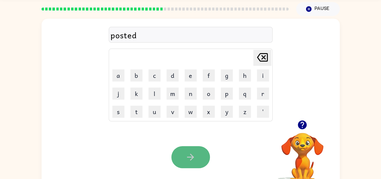
click at [181, 149] on button "button" at bounding box center [191, 157] width 39 height 22
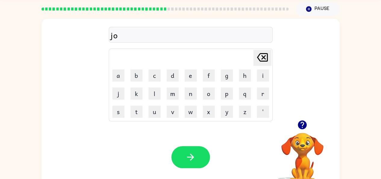
click at [251, 57] on td "[PERSON_NAME] last character input" at bounding box center [191, 57] width 162 height 17
click at [269, 56] on icon "[PERSON_NAME] last character input" at bounding box center [262, 57] width 14 height 14
click at [269, 57] on icon "[PERSON_NAME] last character input" at bounding box center [262, 57] width 14 height 14
type button "delete"
click at [269, 57] on icon "[PERSON_NAME] last character input" at bounding box center [262, 57] width 14 height 14
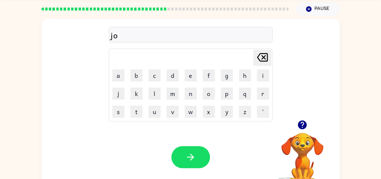
click at [269, 57] on icon "[PERSON_NAME] last character input" at bounding box center [262, 57] width 14 height 14
click at [269, 56] on icon "[PERSON_NAME] last character input" at bounding box center [262, 57] width 14 height 14
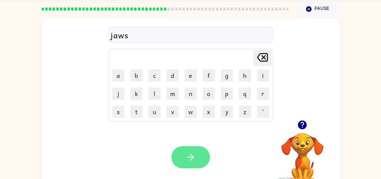
click at [203, 155] on button "button" at bounding box center [191, 157] width 39 height 22
click at [194, 167] on button "button" at bounding box center [191, 157] width 39 height 22
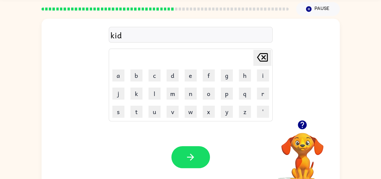
click at [260, 52] on icon "[PERSON_NAME] last character input" at bounding box center [262, 57] width 14 height 14
type button "delete"
click at [247, 61] on td "[PERSON_NAME] last character input" at bounding box center [191, 57] width 162 height 17
click at [269, 60] on icon "[PERSON_NAME] last character input" at bounding box center [262, 57] width 14 height 14
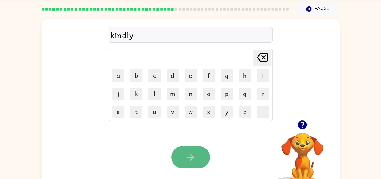
click at [191, 163] on button "button" at bounding box center [191, 157] width 39 height 22
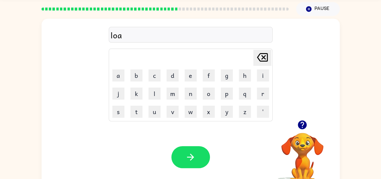
click at [265, 64] on icon "[PERSON_NAME] last character input" at bounding box center [262, 57] width 14 height 14
type button "delete"
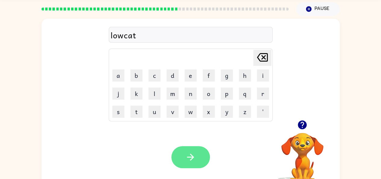
click at [192, 149] on button "button" at bounding box center [191, 157] width 39 height 22
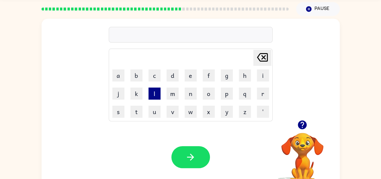
click at [152, 94] on button "l" at bounding box center [155, 93] width 12 height 12
click at [189, 74] on button "e" at bounding box center [191, 75] width 12 height 12
click at [118, 72] on button "a" at bounding box center [118, 75] width 12 height 12
click at [209, 72] on button "f" at bounding box center [209, 75] width 12 height 12
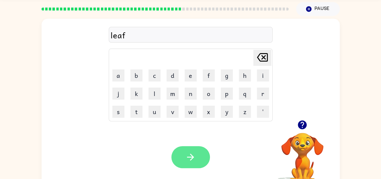
click at [193, 160] on icon "button" at bounding box center [190, 157] width 11 height 11
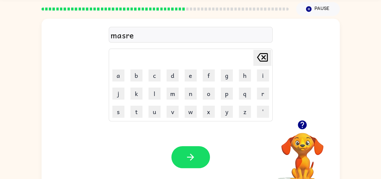
click at [265, 52] on icon "[PERSON_NAME] last character input" at bounding box center [262, 57] width 14 height 14
type button "delete"
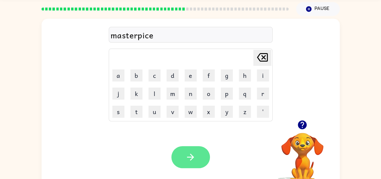
click at [174, 154] on button "button" at bounding box center [191, 157] width 39 height 22
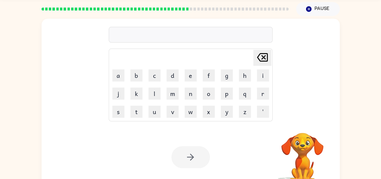
scroll to position [33, 0]
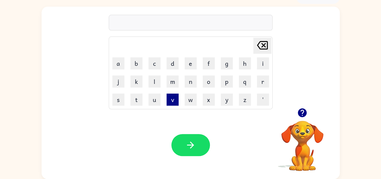
click at [171, 104] on button "v" at bounding box center [173, 99] width 12 height 12
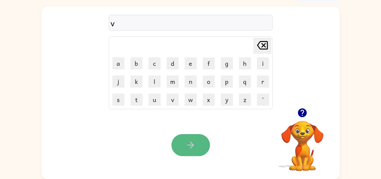
click at [201, 142] on button "button" at bounding box center [191, 145] width 39 height 22
click at [187, 149] on icon "button" at bounding box center [190, 145] width 11 height 11
click at [199, 145] on button "button" at bounding box center [191, 145] width 39 height 22
click at [198, 143] on button "button" at bounding box center [191, 145] width 39 height 22
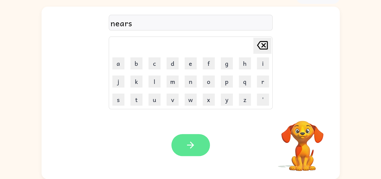
click at [185, 149] on button "button" at bounding box center [191, 145] width 39 height 22
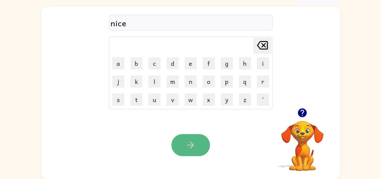
click at [177, 147] on button "button" at bounding box center [191, 145] width 39 height 22
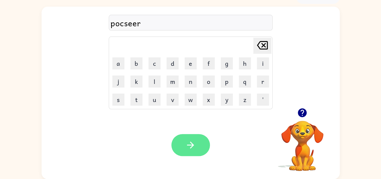
click at [188, 150] on icon "button" at bounding box center [190, 145] width 11 height 11
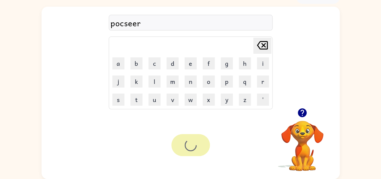
click at [188, 150] on div at bounding box center [191, 145] width 39 height 22
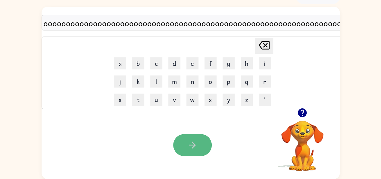
click at [189, 146] on button "button" at bounding box center [192, 145] width 39 height 22
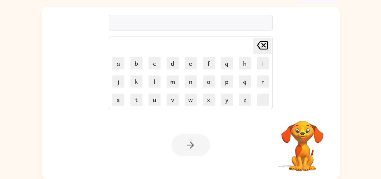
scroll to position [21, 0]
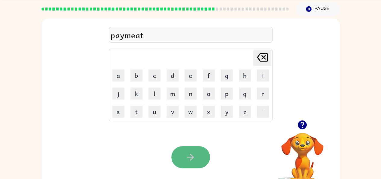
click at [194, 157] on icon "button" at bounding box center [190, 157] width 11 height 11
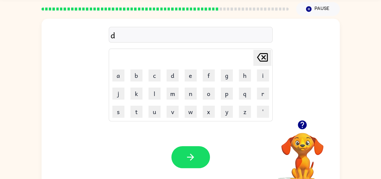
click at [270, 56] on button "[PERSON_NAME] last character input" at bounding box center [263, 58] width 18 height 16
type button "delete"
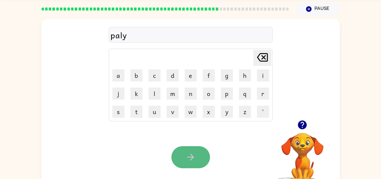
click at [186, 162] on icon "button" at bounding box center [190, 157] width 11 height 11
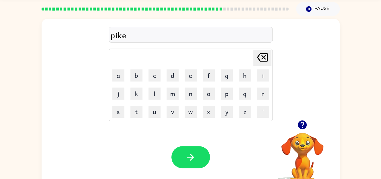
click at [186, 162] on icon "button" at bounding box center [190, 157] width 11 height 11
drag, startPoint x: 186, startPoint y: 156, endPoint x: 187, endPoint y: 149, distance: 7.6
click at [186, 156] on icon "button" at bounding box center [190, 157] width 11 height 11
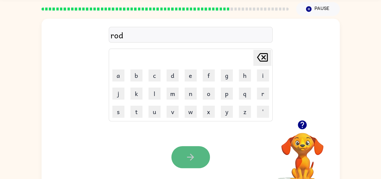
click at [204, 166] on button "button" at bounding box center [191, 157] width 39 height 22
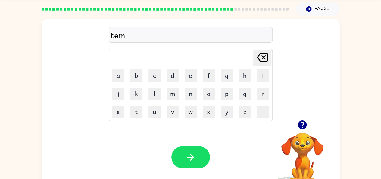
click at [270, 53] on button "[PERSON_NAME] last character input" at bounding box center [263, 58] width 18 height 16
type button "delete"
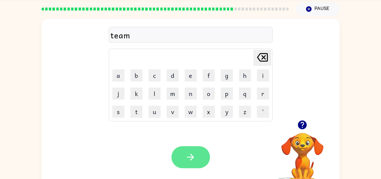
click at [182, 150] on button "button" at bounding box center [191, 157] width 39 height 22
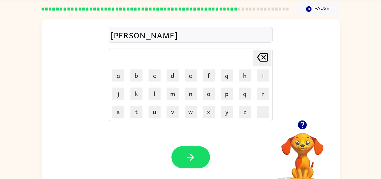
click at [268, 60] on icon "[PERSON_NAME] last character input" at bounding box center [262, 57] width 14 height 14
type button "delete"
click at [268, 60] on icon "[PERSON_NAME] last character input" at bounding box center [262, 57] width 14 height 14
click at [269, 60] on icon "[PERSON_NAME] last character input" at bounding box center [262, 57] width 14 height 14
click at [270, 60] on icon "[PERSON_NAME] last character input" at bounding box center [262, 57] width 14 height 14
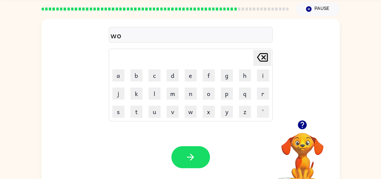
drag, startPoint x: 270, startPoint y: 60, endPoint x: 261, endPoint y: 60, distance: 8.8
click at [261, 60] on icon "[PERSON_NAME] last character input" at bounding box center [262, 57] width 14 height 14
click at [260, 60] on icon at bounding box center [262, 57] width 11 height 8
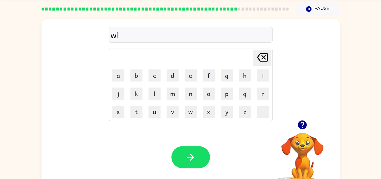
click at [260, 60] on icon at bounding box center [262, 57] width 11 height 8
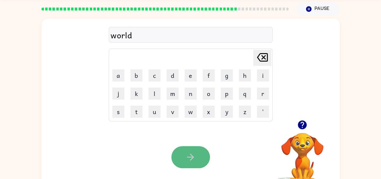
click at [195, 153] on icon "button" at bounding box center [190, 157] width 11 height 11
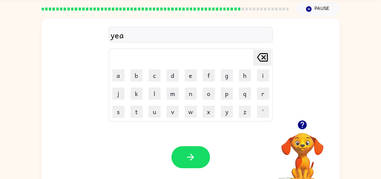
click at [253, 59] on td "[PERSON_NAME] last character input" at bounding box center [191, 57] width 162 height 17
click at [194, 166] on button "button" at bounding box center [191, 157] width 39 height 22
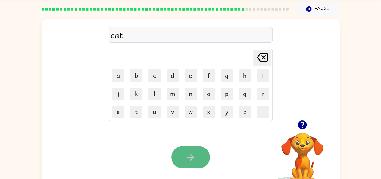
click at [194, 166] on button "button" at bounding box center [191, 157] width 39 height 22
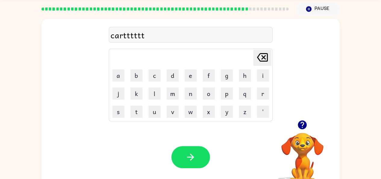
click at [192, 165] on button "button" at bounding box center [191, 157] width 39 height 22
click at [265, 62] on icon "[PERSON_NAME] last character input" at bounding box center [262, 57] width 14 height 14
type button "delete"
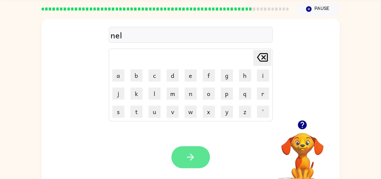
click at [183, 157] on button "button" at bounding box center [191, 157] width 39 height 22
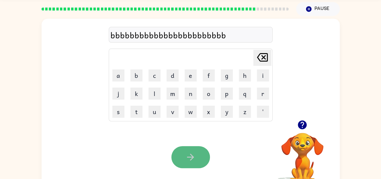
click at [183, 160] on button "button" at bounding box center [191, 157] width 39 height 22
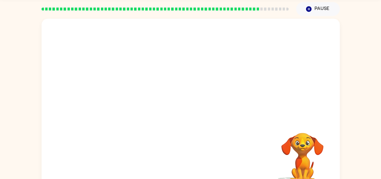
scroll to position [33, 0]
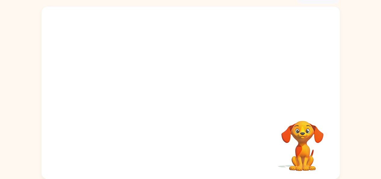
click at [138, 74] on video "Your browser must support playing .mp4 files to use Literably. Please try using…" at bounding box center [191, 57] width 299 height 101
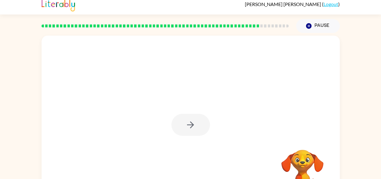
scroll to position [2, 0]
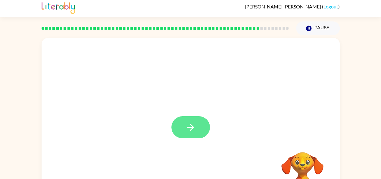
click at [207, 127] on button "button" at bounding box center [191, 127] width 39 height 22
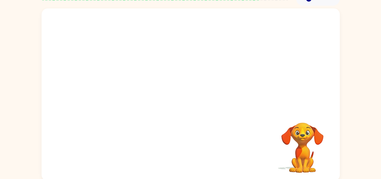
scroll to position [33, 0]
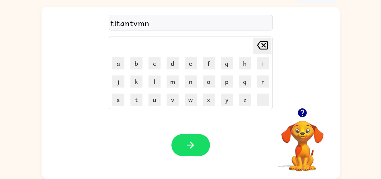
click at [261, 41] on icon "[PERSON_NAME] last character input" at bounding box center [262, 45] width 14 height 14
type button "delete"
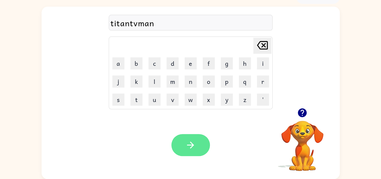
click at [201, 138] on button "button" at bounding box center [191, 145] width 39 height 22
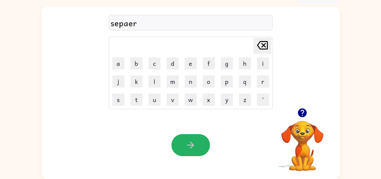
click at [201, 138] on button "button" at bounding box center [191, 145] width 39 height 22
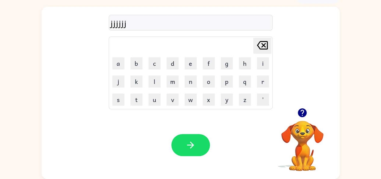
click at [201, 138] on button "button" at bounding box center [191, 145] width 39 height 22
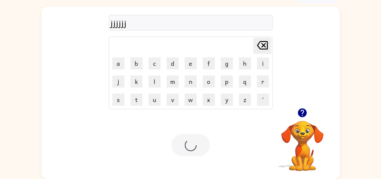
click at [201, 138] on div at bounding box center [191, 145] width 39 height 22
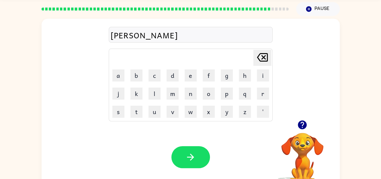
click at [262, 55] on icon "[PERSON_NAME] last character input" at bounding box center [262, 57] width 14 height 14
type button "delete"
click at [177, 146] on div "Your browser must support playing .mp4 files to use Literably. Please try using…" at bounding box center [191, 157] width 299 height 68
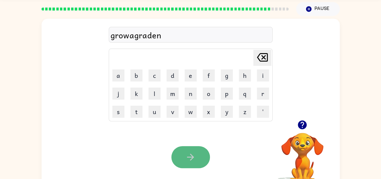
click at [187, 157] on icon "button" at bounding box center [190, 156] width 7 height 7
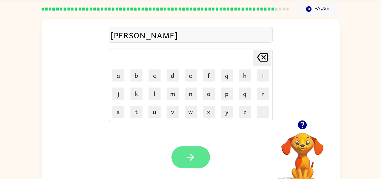
click at [194, 155] on icon "button" at bounding box center [190, 157] width 11 height 11
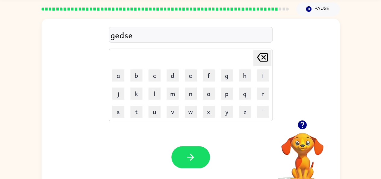
click at [194, 155] on icon "button" at bounding box center [190, 157] width 11 height 11
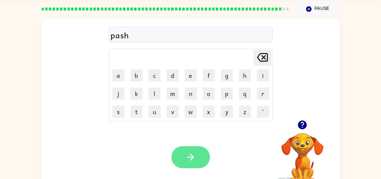
click at [198, 163] on button "button" at bounding box center [191, 157] width 39 height 22
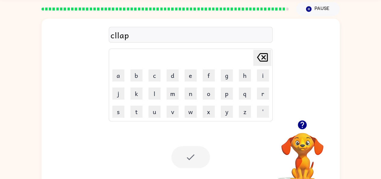
scroll to position [16, 0]
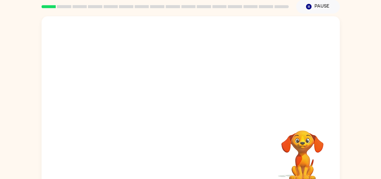
scroll to position [24, 0]
click at [303, 126] on icon "button" at bounding box center [302, 121] width 9 height 9
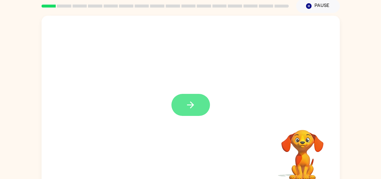
click at [190, 113] on button "button" at bounding box center [191, 105] width 39 height 22
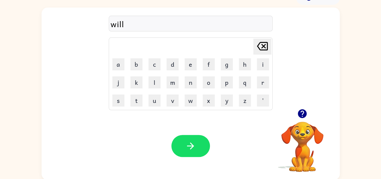
scroll to position [33, 0]
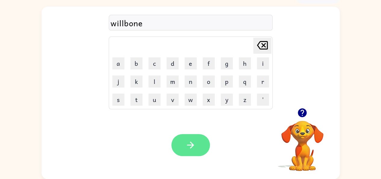
click at [184, 139] on button "button" at bounding box center [191, 145] width 39 height 22
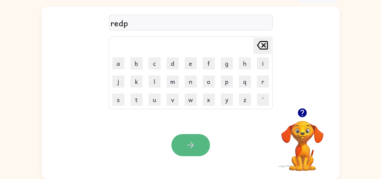
click at [184, 139] on button "button" at bounding box center [191, 145] width 39 height 22
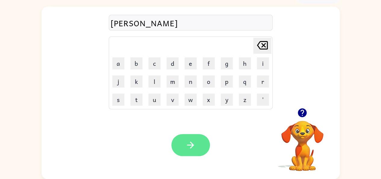
click at [184, 139] on button "button" at bounding box center [191, 145] width 39 height 22
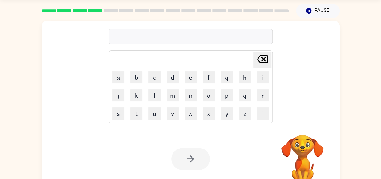
scroll to position [21, 0]
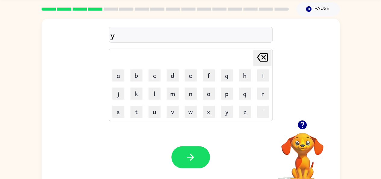
click at [261, 59] on icon "[PERSON_NAME] last character input" at bounding box center [262, 57] width 14 height 14
type button "delete"
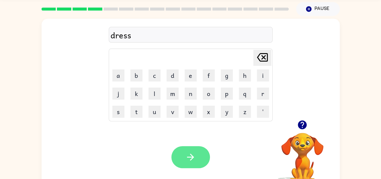
click at [199, 158] on button "button" at bounding box center [191, 157] width 39 height 22
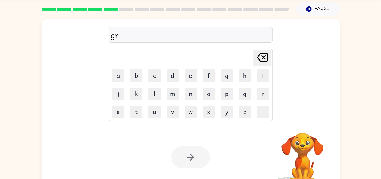
click at [266, 58] on icon "[PERSON_NAME] last character input" at bounding box center [262, 57] width 14 height 14
type button "delete"
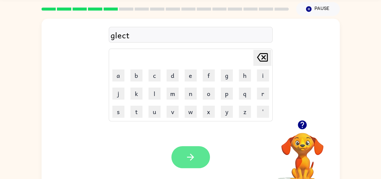
click at [181, 160] on button "button" at bounding box center [191, 157] width 39 height 22
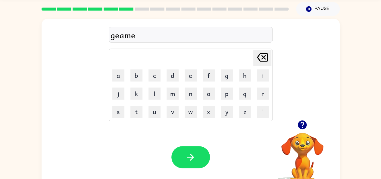
click at [264, 58] on icon at bounding box center [262, 57] width 11 height 8
type button "delete"
click at [264, 58] on icon at bounding box center [262, 57] width 11 height 8
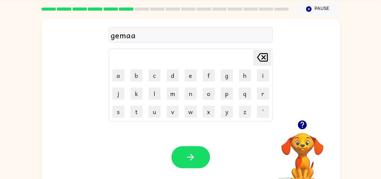
click at [266, 59] on icon "[PERSON_NAME] last character input" at bounding box center [262, 57] width 14 height 14
click at [254, 50] on button "[PERSON_NAME] last character input" at bounding box center [263, 58] width 18 height 16
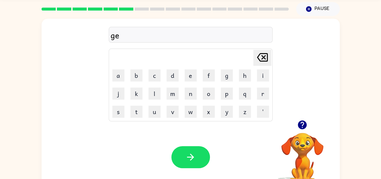
click at [259, 63] on icon "[PERSON_NAME] last character input" at bounding box center [262, 57] width 14 height 14
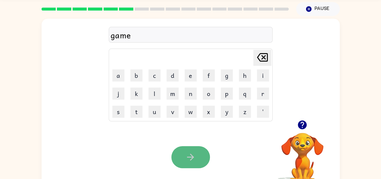
click at [187, 148] on button "button" at bounding box center [191, 157] width 39 height 22
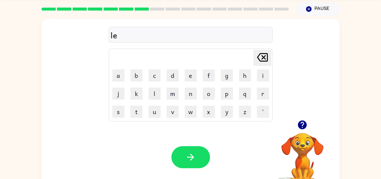
click at [254, 60] on button "[PERSON_NAME] last character input" at bounding box center [263, 58] width 18 height 16
type button "delete"
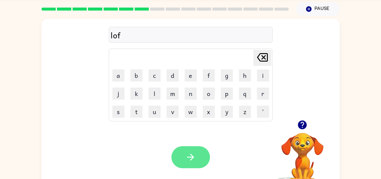
click at [191, 160] on icon "button" at bounding box center [190, 157] width 11 height 11
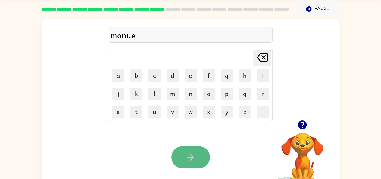
click at [184, 151] on button "button" at bounding box center [191, 157] width 39 height 22
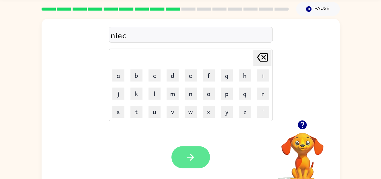
click at [179, 163] on button "button" at bounding box center [191, 157] width 39 height 22
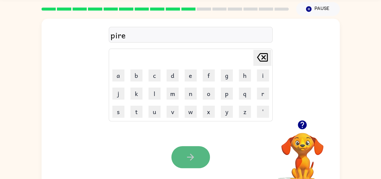
click at [180, 164] on button "button" at bounding box center [191, 157] width 39 height 22
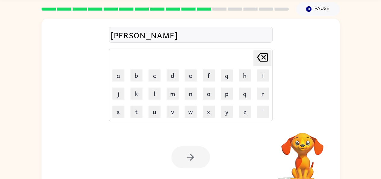
click at [188, 159] on div at bounding box center [191, 157] width 39 height 22
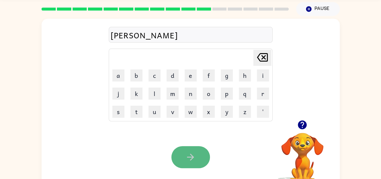
click at [188, 160] on icon "button" at bounding box center [190, 157] width 11 height 11
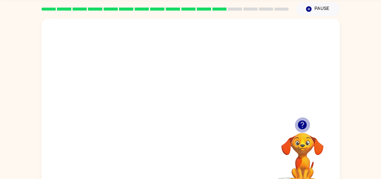
click at [303, 124] on icon "button" at bounding box center [302, 124] width 9 height 9
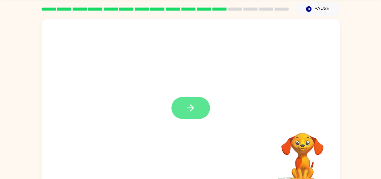
click at [198, 112] on button "button" at bounding box center [191, 108] width 39 height 22
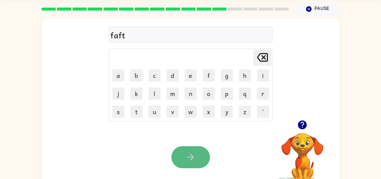
click at [190, 162] on icon "button" at bounding box center [190, 157] width 11 height 11
click at [192, 160] on icon "button" at bounding box center [190, 157] width 11 height 11
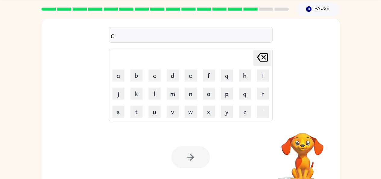
click at [267, 56] on icon "[PERSON_NAME] last character input" at bounding box center [262, 57] width 14 height 14
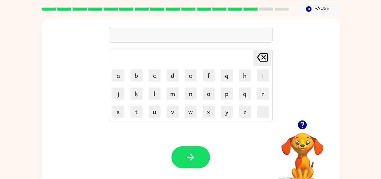
type button "delete"
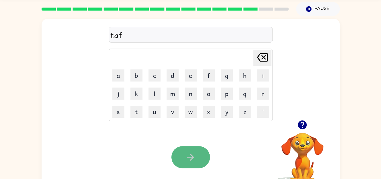
click at [194, 168] on button "button" at bounding box center [191, 157] width 39 height 22
click at [194, 159] on icon "button" at bounding box center [190, 157] width 11 height 11
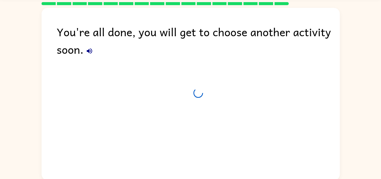
scroll to position [16, 0]
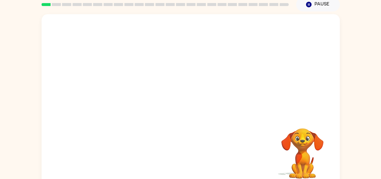
scroll to position [25, 0]
drag, startPoint x: 188, startPoint y: 137, endPoint x: 369, endPoint y: 44, distance: 203.0
click at [369, 44] on div "Your browser must support playing .mp4 files to use Literably. Please try using…" at bounding box center [190, 99] width 381 height 175
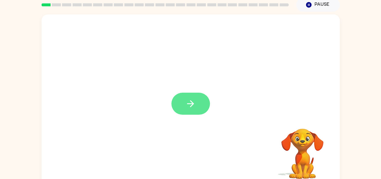
drag, startPoint x: 201, startPoint y: 66, endPoint x: 199, endPoint y: 94, distance: 28.4
click at [199, 94] on div at bounding box center [191, 100] width 299 height 172
drag, startPoint x: 199, startPoint y: 94, endPoint x: 212, endPoint y: 105, distance: 16.7
click at [205, 103] on button "button" at bounding box center [191, 104] width 39 height 22
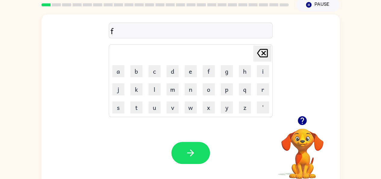
click at [261, 42] on div "f Delete Delete last character input a b c d e f g h i j k l m n o p q r s t u …" at bounding box center [191, 65] width 164 height 103
click at [264, 49] on icon "[PERSON_NAME] last character input" at bounding box center [262, 53] width 14 height 14
type button "delete"
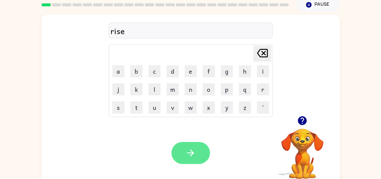
click at [197, 155] on button "button" at bounding box center [191, 153] width 39 height 22
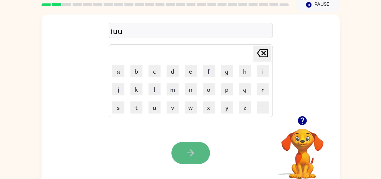
click at [194, 159] on button "button" at bounding box center [191, 153] width 39 height 22
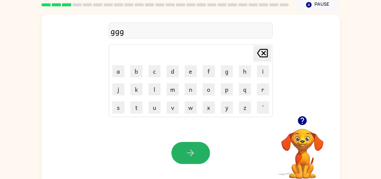
click at [194, 159] on button "button" at bounding box center [191, 153] width 39 height 22
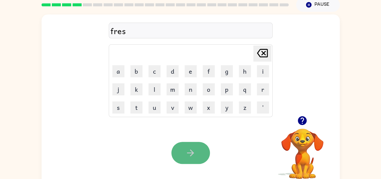
click at [192, 159] on button "button" at bounding box center [191, 153] width 39 height 22
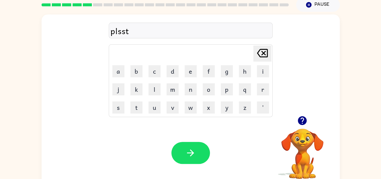
click at [262, 56] on icon at bounding box center [262, 53] width 11 height 8
type button "delete"
click at [191, 152] on icon "button" at bounding box center [190, 152] width 11 height 11
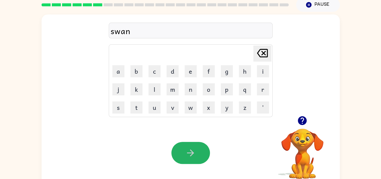
click at [177, 154] on button "button" at bounding box center [191, 153] width 39 height 22
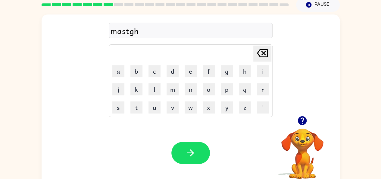
click at [272, 51] on table "[PERSON_NAME] last character input a b c d e f g h i j k l m n o p q r s t u v …" at bounding box center [190, 81] width 163 height 72
click at [258, 47] on icon "[PERSON_NAME] last character input" at bounding box center [262, 53] width 14 height 14
click at [259, 47] on icon "[PERSON_NAME] last character input" at bounding box center [262, 53] width 14 height 14
type button "delete"
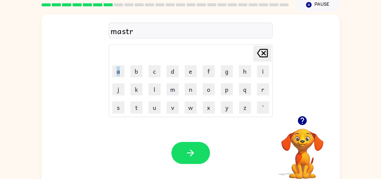
click at [259, 47] on icon "[PERSON_NAME] last character input" at bounding box center [262, 53] width 14 height 14
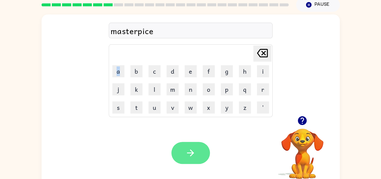
click at [187, 157] on icon "button" at bounding box center [190, 152] width 11 height 11
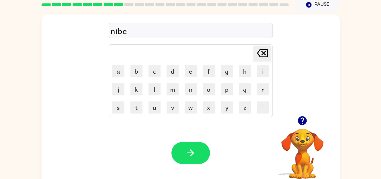
click at [268, 50] on icon "[PERSON_NAME] last character input" at bounding box center [262, 53] width 14 height 14
type button "delete"
click at [183, 151] on button "button" at bounding box center [191, 153] width 39 height 22
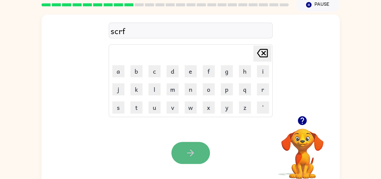
click at [183, 153] on button "button" at bounding box center [191, 153] width 39 height 22
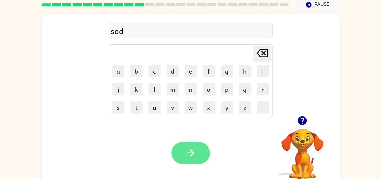
click at [178, 157] on button "button" at bounding box center [191, 153] width 39 height 22
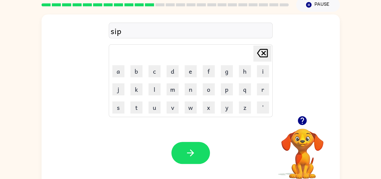
click at [178, 157] on button "button" at bounding box center [191, 153] width 39 height 22
click at [269, 37] on div "ea" at bounding box center [191, 31] width 164 height 16
click at [262, 57] on icon at bounding box center [262, 53] width 11 height 8
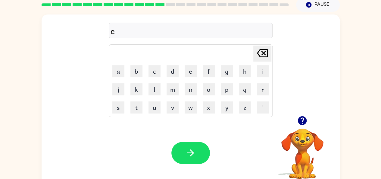
click at [262, 57] on icon at bounding box center [262, 53] width 11 height 8
type button "delete"
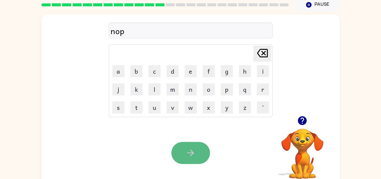
click at [180, 152] on button "button" at bounding box center [191, 153] width 39 height 22
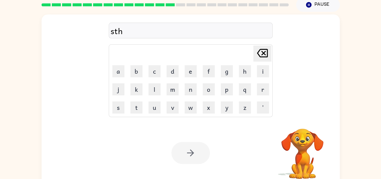
click at [270, 50] on button "[PERSON_NAME] last character input" at bounding box center [263, 54] width 18 height 16
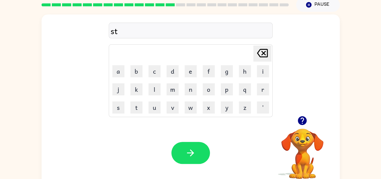
type button "delete"
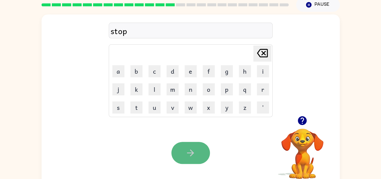
click at [184, 153] on button "button" at bounding box center [191, 153] width 39 height 22
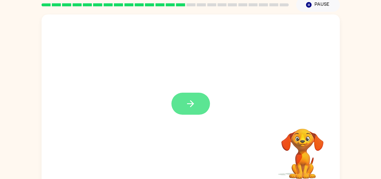
click at [204, 101] on button "button" at bounding box center [191, 104] width 39 height 22
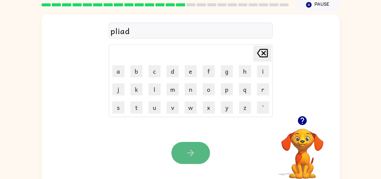
click at [188, 157] on icon "button" at bounding box center [190, 152] width 11 height 11
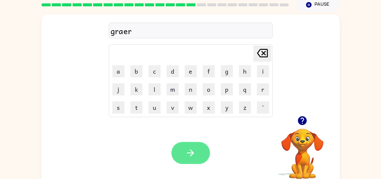
click at [191, 163] on button "button" at bounding box center [191, 153] width 39 height 22
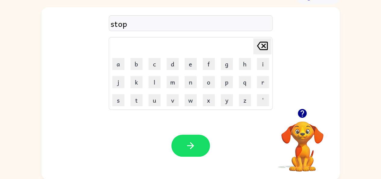
scroll to position [33, 0]
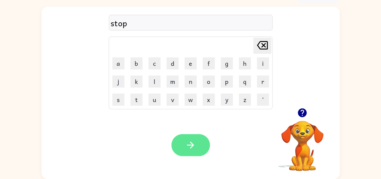
click at [191, 146] on icon "button" at bounding box center [190, 145] width 11 height 11
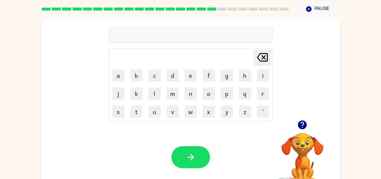
scroll to position [9, 0]
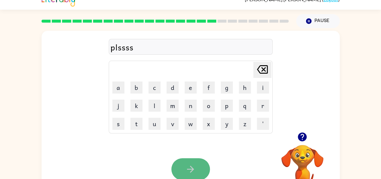
click at [179, 163] on button "button" at bounding box center [191, 169] width 39 height 22
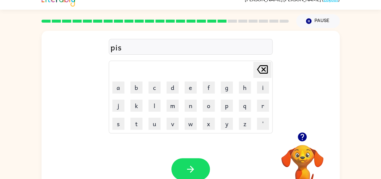
click at [258, 76] on icon "[PERSON_NAME] last character input" at bounding box center [262, 69] width 14 height 14
type button "delete"
click at [182, 175] on button "button" at bounding box center [191, 169] width 39 height 22
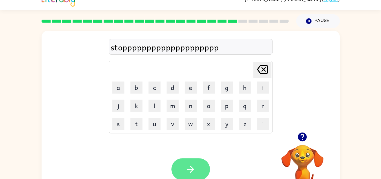
click at [186, 171] on icon "button" at bounding box center [190, 169] width 11 height 11
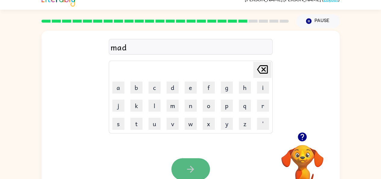
click at [187, 171] on icon "button" at bounding box center [190, 169] width 11 height 11
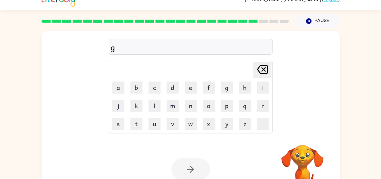
click at [28, 149] on div "g Delete Delete last character input a b c d e f g h i j k l m n o p q r s t u …" at bounding box center [190, 115] width 381 height 175
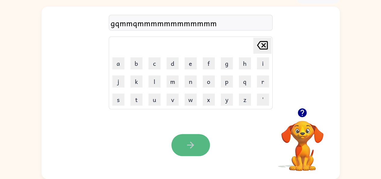
click at [199, 146] on button "button" at bounding box center [191, 145] width 39 height 22
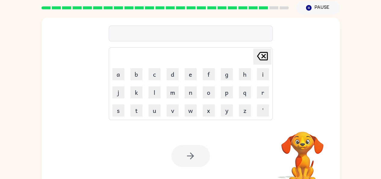
scroll to position [21, 0]
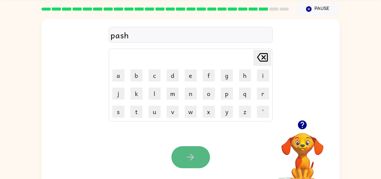
click at [188, 159] on icon "button" at bounding box center [190, 157] width 11 height 11
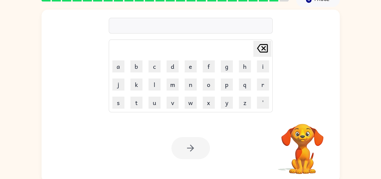
scroll to position [33, 0]
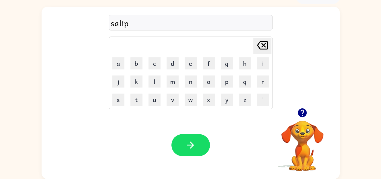
click at [195, 142] on icon "button" at bounding box center [190, 145] width 11 height 11
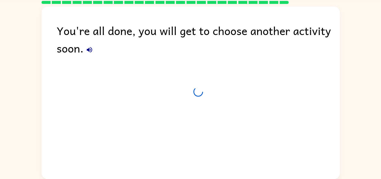
scroll to position [16, 0]
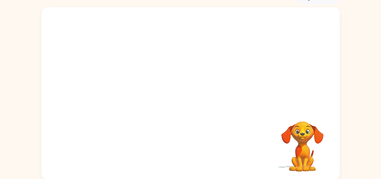
scroll to position [33, 0]
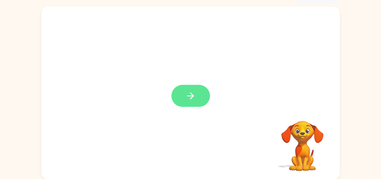
click at [207, 99] on button "button" at bounding box center [191, 96] width 39 height 22
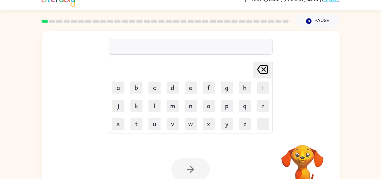
scroll to position [21, 0]
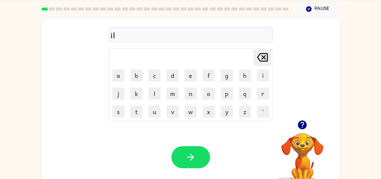
click at [261, 62] on icon "[PERSON_NAME] last character input" at bounding box center [262, 57] width 14 height 14
type button "delete"
click at [269, 52] on icon "[PERSON_NAME] last character input" at bounding box center [262, 57] width 14 height 14
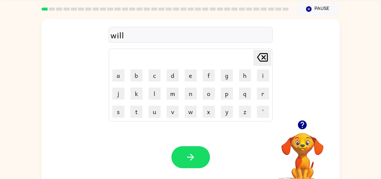
click at [254, 50] on button "[PERSON_NAME] last character input" at bounding box center [263, 58] width 18 height 16
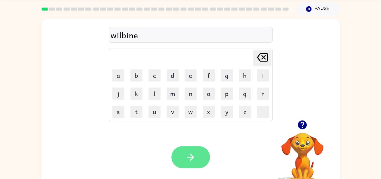
click at [192, 160] on icon "button" at bounding box center [190, 157] width 11 height 11
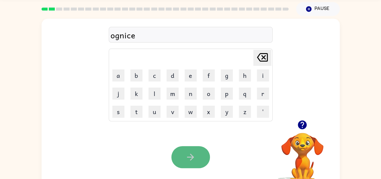
click at [183, 157] on button "button" at bounding box center [191, 157] width 39 height 22
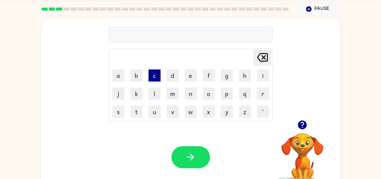
click at [149, 78] on button "c" at bounding box center [155, 75] width 12 height 12
click at [260, 93] on button "r" at bounding box center [263, 93] width 12 height 12
click at [118, 76] on button "a" at bounding box center [118, 75] width 12 height 12
click at [193, 114] on button "w" at bounding box center [191, 112] width 12 height 12
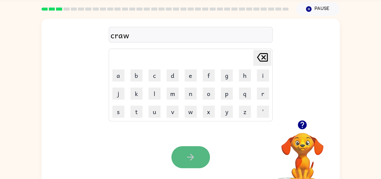
click at [204, 155] on button "button" at bounding box center [191, 157] width 39 height 22
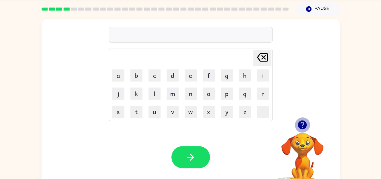
click at [303, 124] on icon "button" at bounding box center [302, 124] width 11 height 11
click at [266, 61] on icon "[PERSON_NAME] last character input" at bounding box center [262, 57] width 14 height 14
type button "delete"
click at [266, 61] on icon "[PERSON_NAME] last character input" at bounding box center [262, 57] width 14 height 14
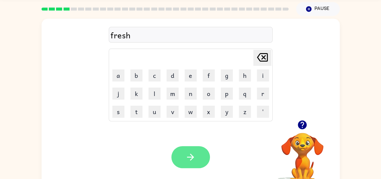
click at [201, 158] on button "button" at bounding box center [191, 157] width 39 height 22
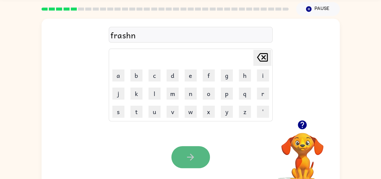
click at [178, 156] on button "button" at bounding box center [191, 157] width 39 height 22
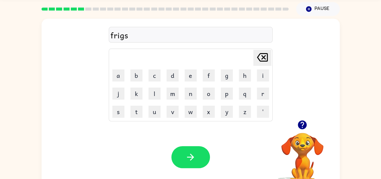
click at [267, 53] on icon at bounding box center [262, 57] width 11 height 8
type button "delete"
click at [188, 154] on icon "button" at bounding box center [190, 157] width 11 height 11
click at [268, 53] on icon "[PERSON_NAME] last character input" at bounding box center [262, 57] width 14 height 14
type button "delete"
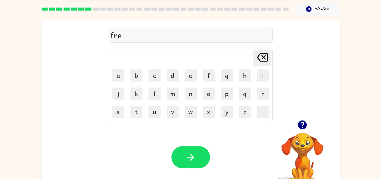
click at [262, 52] on icon "[PERSON_NAME] last character input" at bounding box center [262, 57] width 14 height 14
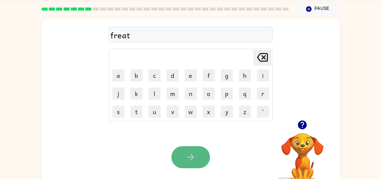
click at [196, 156] on button "button" at bounding box center [191, 157] width 39 height 22
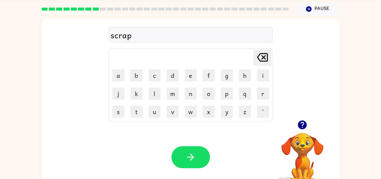
click at [268, 55] on icon "[PERSON_NAME] last character input" at bounding box center [262, 57] width 14 height 14
click at [267, 56] on icon at bounding box center [262, 57] width 11 height 8
type button "delete"
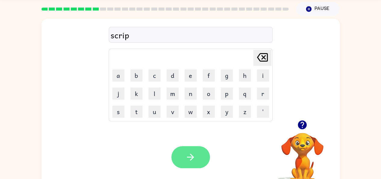
click at [183, 158] on button "button" at bounding box center [191, 157] width 39 height 22
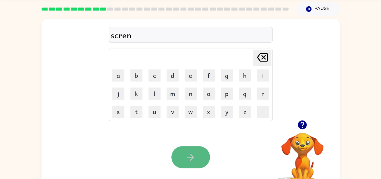
click at [203, 151] on button "button" at bounding box center [191, 157] width 39 height 22
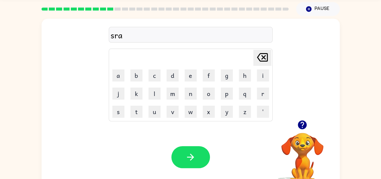
click at [268, 54] on icon "[PERSON_NAME] last character input" at bounding box center [262, 57] width 14 height 14
type button "delete"
click at [267, 63] on icon "[PERSON_NAME] last character input" at bounding box center [262, 57] width 14 height 14
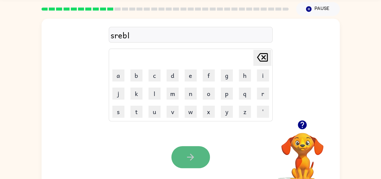
click at [206, 154] on button "button" at bounding box center [191, 157] width 39 height 22
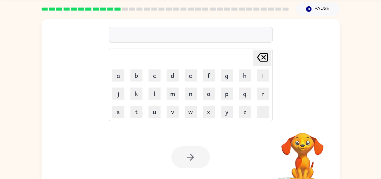
drag, startPoint x: 206, startPoint y: 154, endPoint x: 216, endPoint y: 144, distance: 13.7
click at [216, 144] on div "Your browser must support playing .mp4 files to use Literably. Please try using…" at bounding box center [191, 157] width 299 height 68
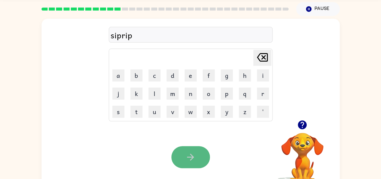
click at [184, 159] on button "button" at bounding box center [191, 157] width 39 height 22
click at [198, 154] on button "button" at bounding box center [191, 157] width 39 height 22
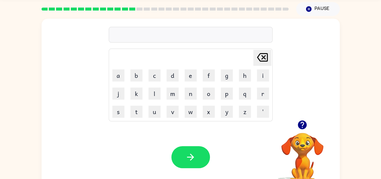
drag, startPoint x: 120, startPoint y: 112, endPoint x: 89, endPoint y: 115, distance: 31.5
drag, startPoint x: 89, startPoint y: 115, endPoint x: 116, endPoint y: 114, distance: 26.8
click at [116, 114] on button "s" at bounding box center [118, 112] width 12 height 12
type button "s"
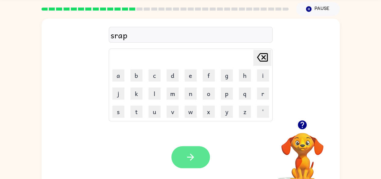
click at [201, 160] on button "button" at bounding box center [191, 157] width 39 height 22
click at [192, 156] on icon "button" at bounding box center [190, 156] width 7 height 7
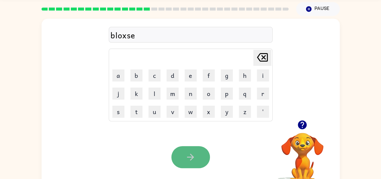
click at [198, 164] on button "button" at bounding box center [191, 157] width 39 height 22
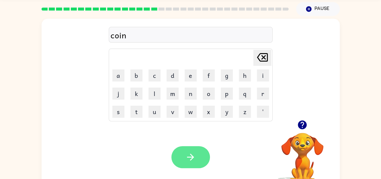
click at [190, 154] on icon "button" at bounding box center [190, 157] width 11 height 11
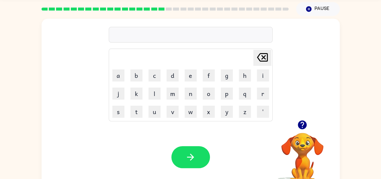
click at [302, 130] on button "button" at bounding box center [302, 124] width 15 height 15
click at [270, 59] on button "[PERSON_NAME] last character input" at bounding box center [263, 58] width 18 height 16
type button "delete"
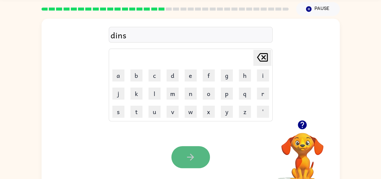
click at [193, 163] on button "button" at bounding box center [191, 157] width 39 height 22
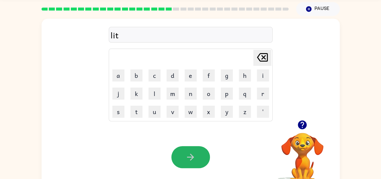
click at [193, 163] on button "button" at bounding box center [191, 157] width 39 height 22
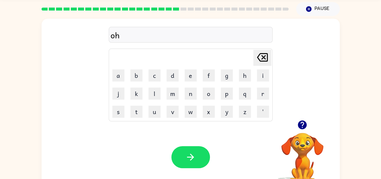
click at [259, 59] on icon at bounding box center [262, 57] width 11 height 8
type button "delete"
click at [259, 59] on icon at bounding box center [262, 57] width 11 height 8
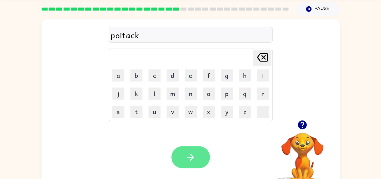
click at [192, 157] on icon "button" at bounding box center [190, 156] width 7 height 7
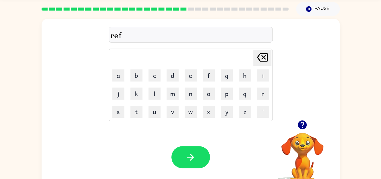
click at [263, 60] on icon at bounding box center [262, 57] width 11 height 8
type button "delete"
click at [186, 150] on button "button" at bounding box center [191, 157] width 39 height 22
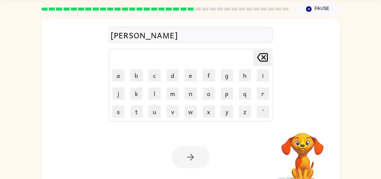
click at [269, 55] on icon "[PERSON_NAME] last character input" at bounding box center [262, 57] width 14 height 14
click at [269, 54] on icon "[PERSON_NAME] last character input" at bounding box center [262, 57] width 14 height 14
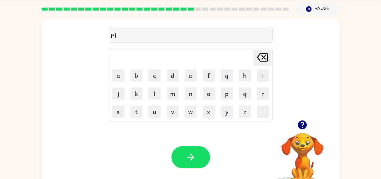
type button "delete"
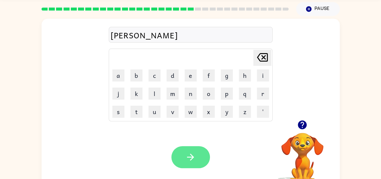
click at [195, 153] on icon "button" at bounding box center [190, 157] width 11 height 11
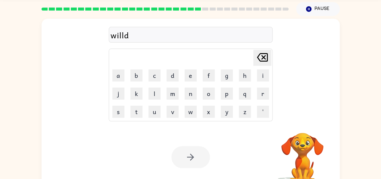
click at [265, 53] on icon at bounding box center [262, 57] width 11 height 8
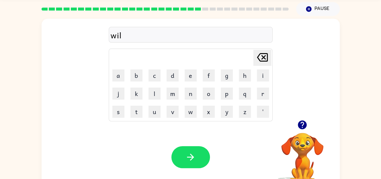
type button "delete"
click at [254, 50] on button "[PERSON_NAME] last character input" at bounding box center [263, 58] width 18 height 16
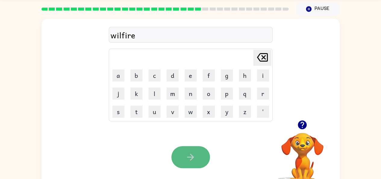
click at [190, 164] on button "button" at bounding box center [191, 157] width 39 height 22
click at [189, 166] on button "button" at bounding box center [191, 157] width 39 height 22
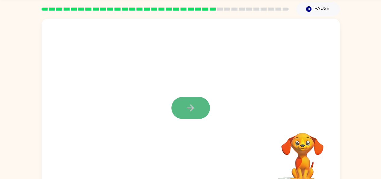
click at [198, 112] on button "button" at bounding box center [191, 108] width 39 height 22
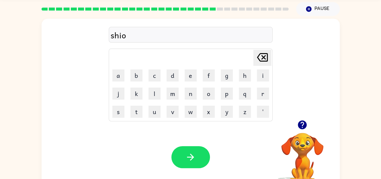
click at [266, 53] on icon at bounding box center [262, 57] width 11 height 8
type button "delete"
click at [179, 163] on button "button" at bounding box center [191, 157] width 39 height 22
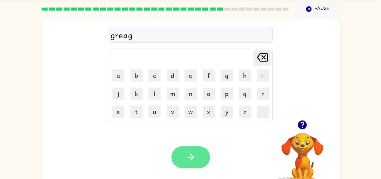
click at [198, 157] on button "button" at bounding box center [191, 157] width 39 height 22
click at [195, 158] on icon "button" at bounding box center [190, 157] width 11 height 11
click at [199, 156] on button "button" at bounding box center [191, 157] width 39 height 22
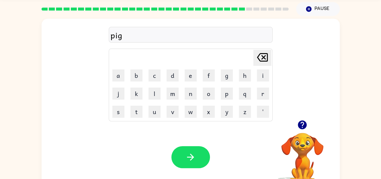
click at [199, 164] on button "button" at bounding box center [191, 157] width 39 height 22
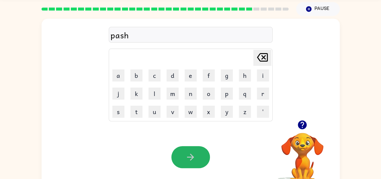
click at [199, 164] on button "button" at bounding box center [191, 157] width 39 height 22
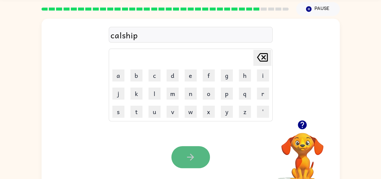
click at [206, 153] on button "button" at bounding box center [191, 157] width 39 height 22
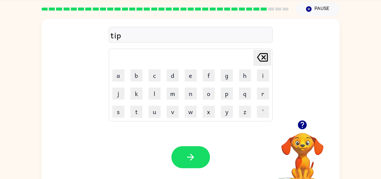
click at [272, 58] on table "[PERSON_NAME] last character input a b c d e f g h i j k l m n o p q r s t u v …" at bounding box center [190, 85] width 163 height 72
click at [267, 60] on icon "[PERSON_NAME] last character input" at bounding box center [262, 57] width 14 height 14
type button "delete"
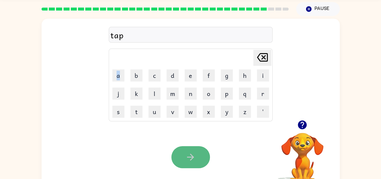
click at [198, 161] on button "button" at bounding box center [191, 157] width 39 height 22
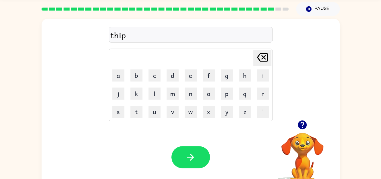
click at [181, 163] on button "button" at bounding box center [191, 157] width 39 height 22
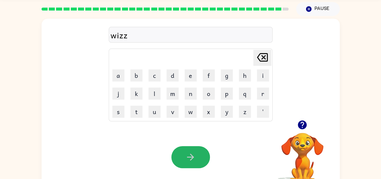
click at [181, 163] on button "button" at bounding box center [191, 157] width 39 height 22
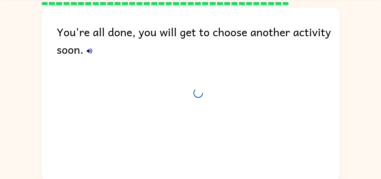
scroll to position [16, 0]
